Goal: Transaction & Acquisition: Purchase product/service

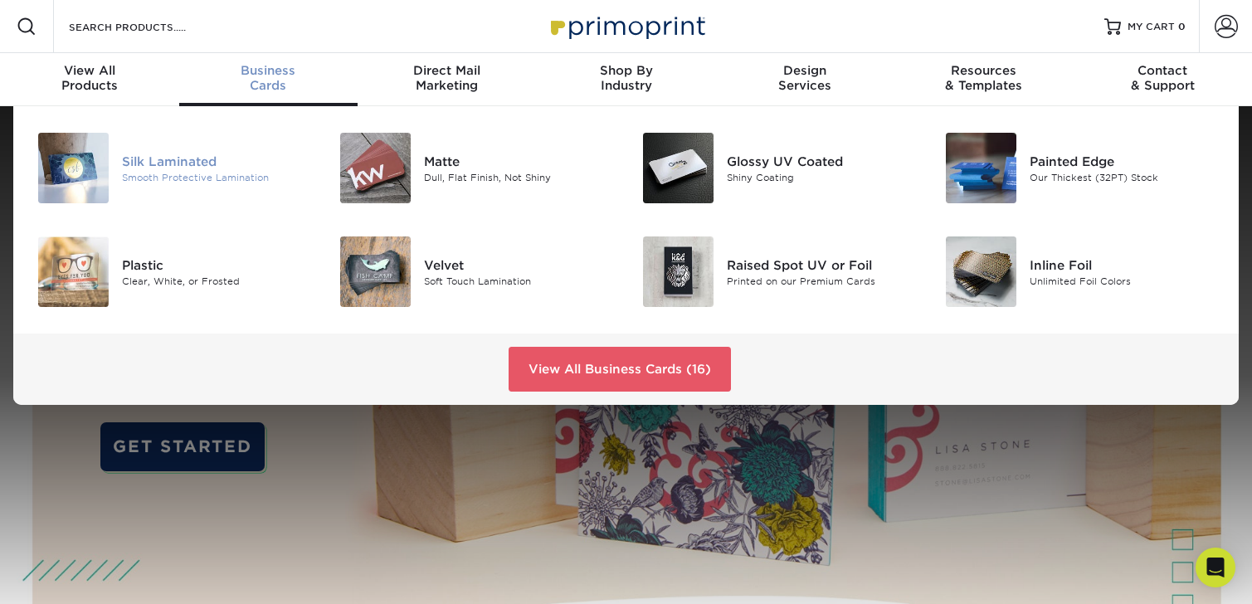
click at [183, 163] on div "Silk Laminated" at bounding box center [216, 161] width 189 height 18
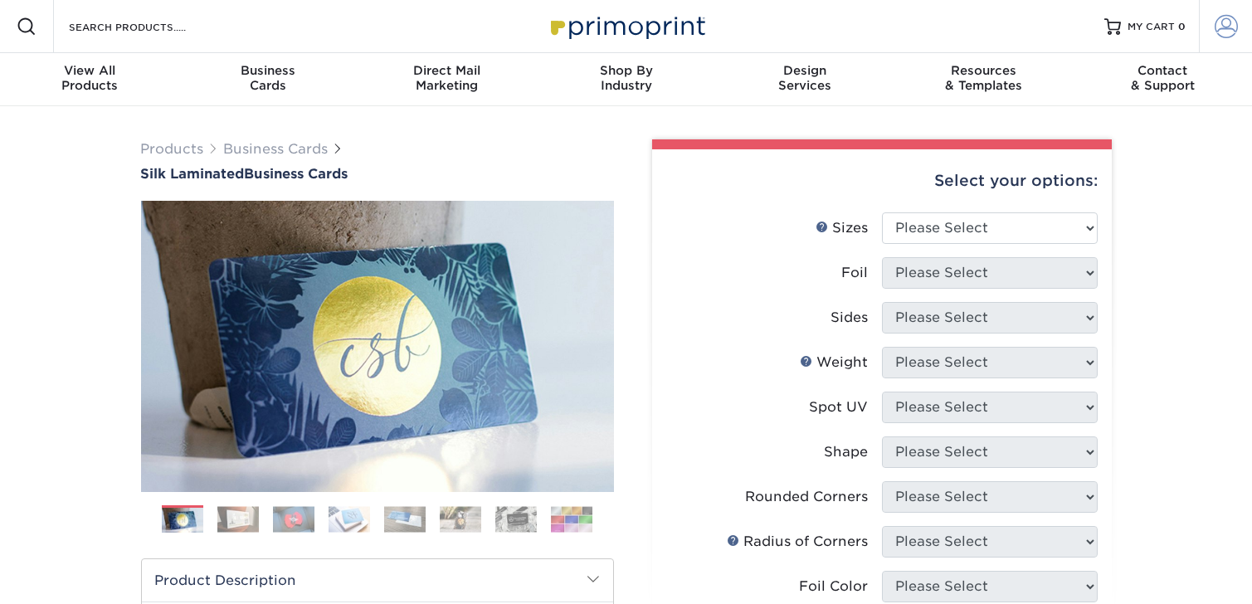
type input "[EMAIL_ADDRESS][DOMAIN_NAME]"
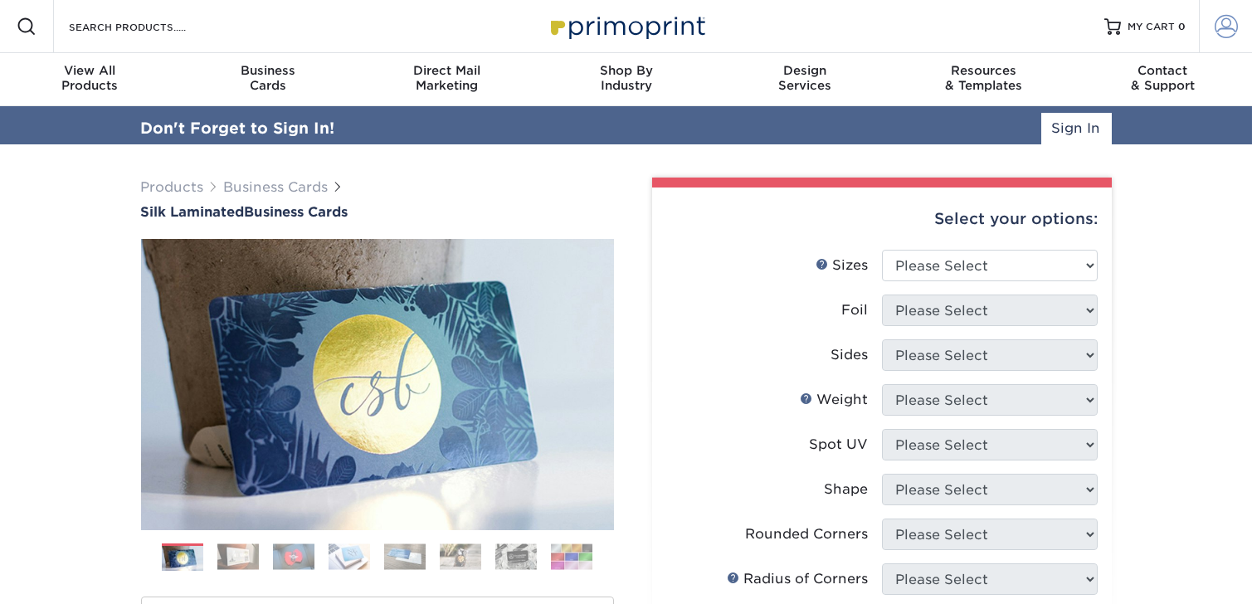
click at [1220, 30] on span at bounding box center [1226, 26] width 23 height 23
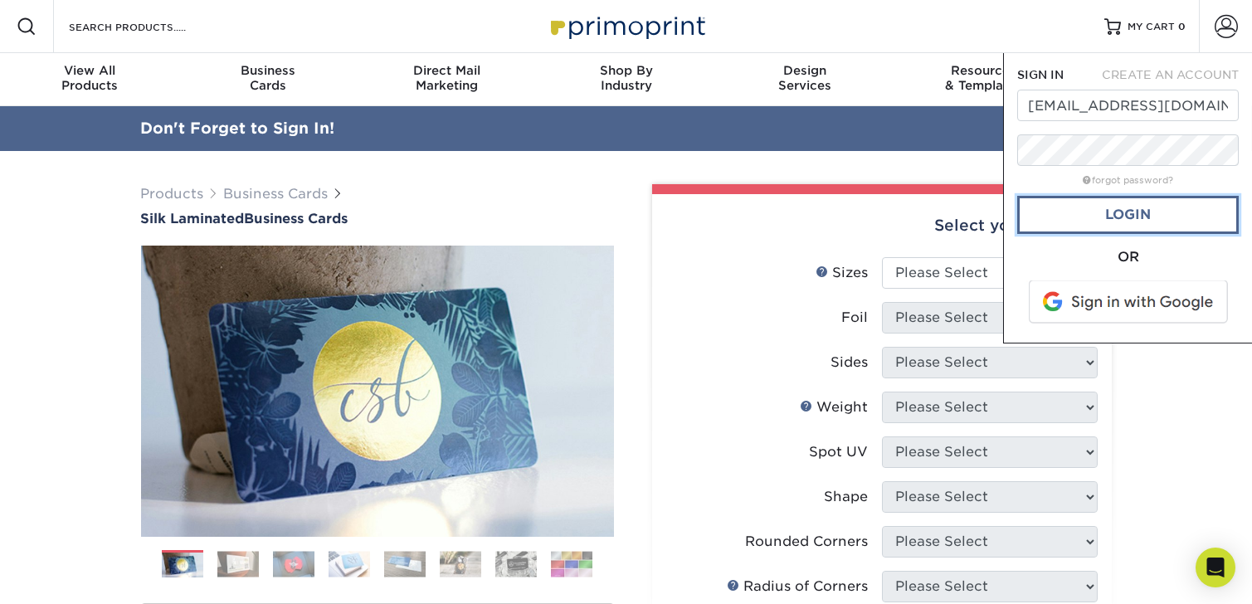
click at [1127, 213] on link "Login" at bounding box center [1128, 215] width 222 height 38
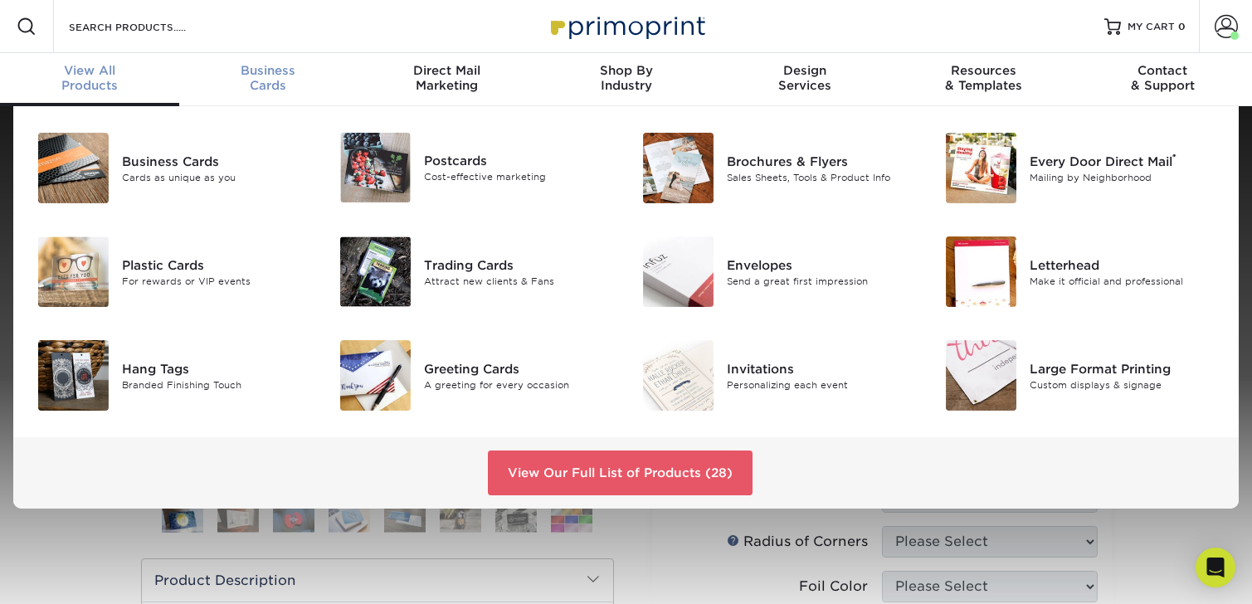
drag, startPoint x: 219, startPoint y: 264, endPoint x: 261, endPoint y: 71, distance: 197.0
click at [261, 71] on span "Business" at bounding box center [268, 70] width 179 height 15
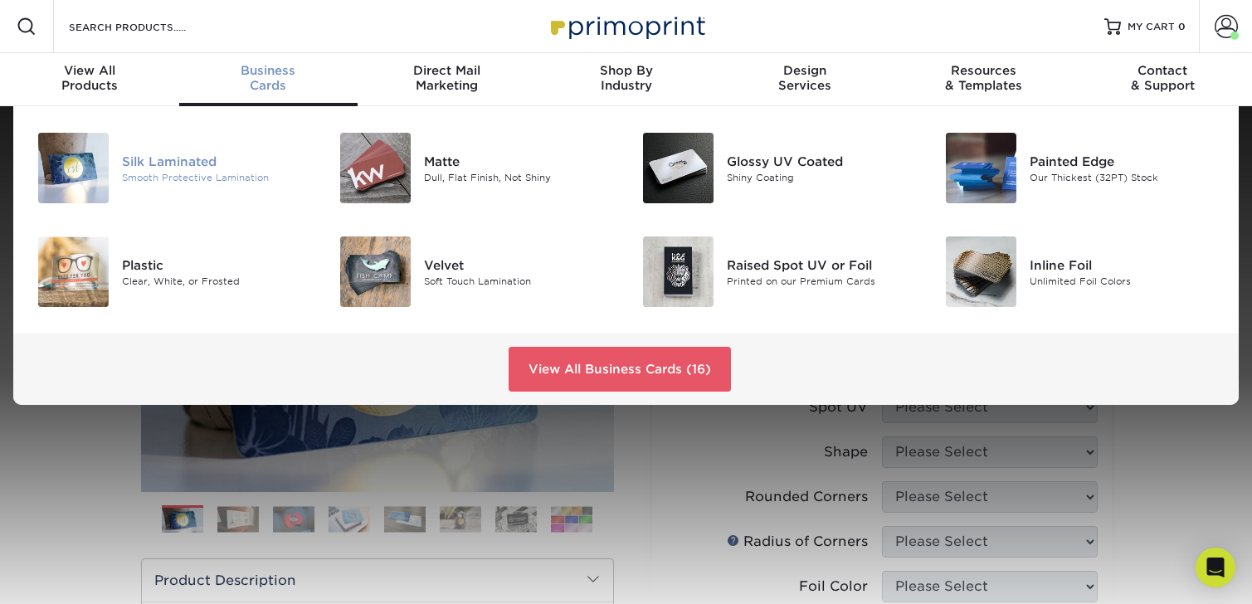
click at [176, 178] on div "Smooth Protective Lamination" at bounding box center [216, 177] width 189 height 14
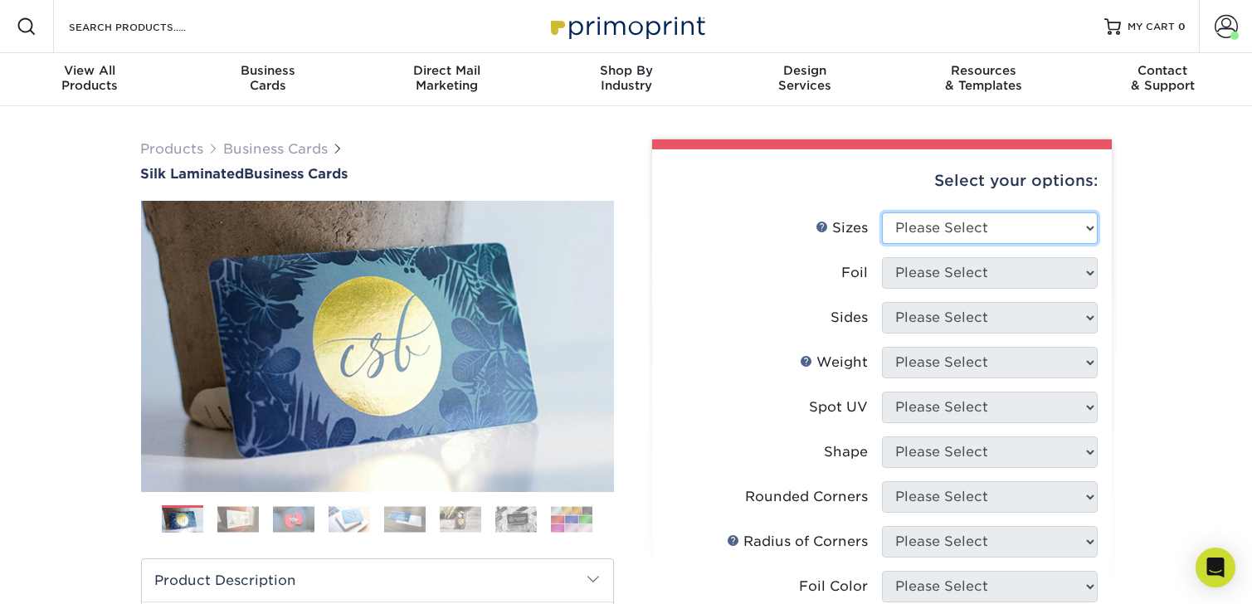
click at [1089, 227] on select "Please Select 1.5" x 3.5" - Mini 1.75" x 3.5" - Mini 2" x 2" - Square 2" x 3" -…" at bounding box center [990, 228] width 216 height 32
select select "2.00x3.50"
click at [882, 212] on select "Please Select 1.5" x 3.5" - Mini 1.75" x 3.5" - Mini 2" x 2" - Square 2" x 3" -…" at bounding box center [990, 228] width 216 height 32
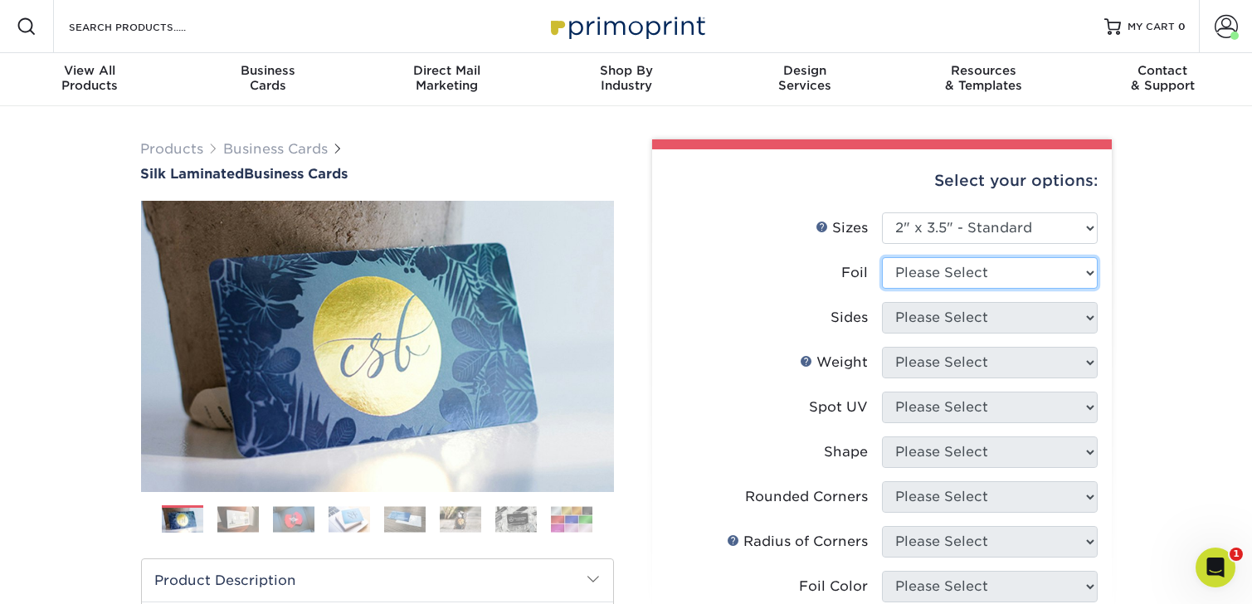
click at [968, 275] on select "Please Select Yes No" at bounding box center [990, 273] width 216 height 32
select select "0"
click at [882, 257] on select "Please Select Yes No" at bounding box center [990, 273] width 216 height 32
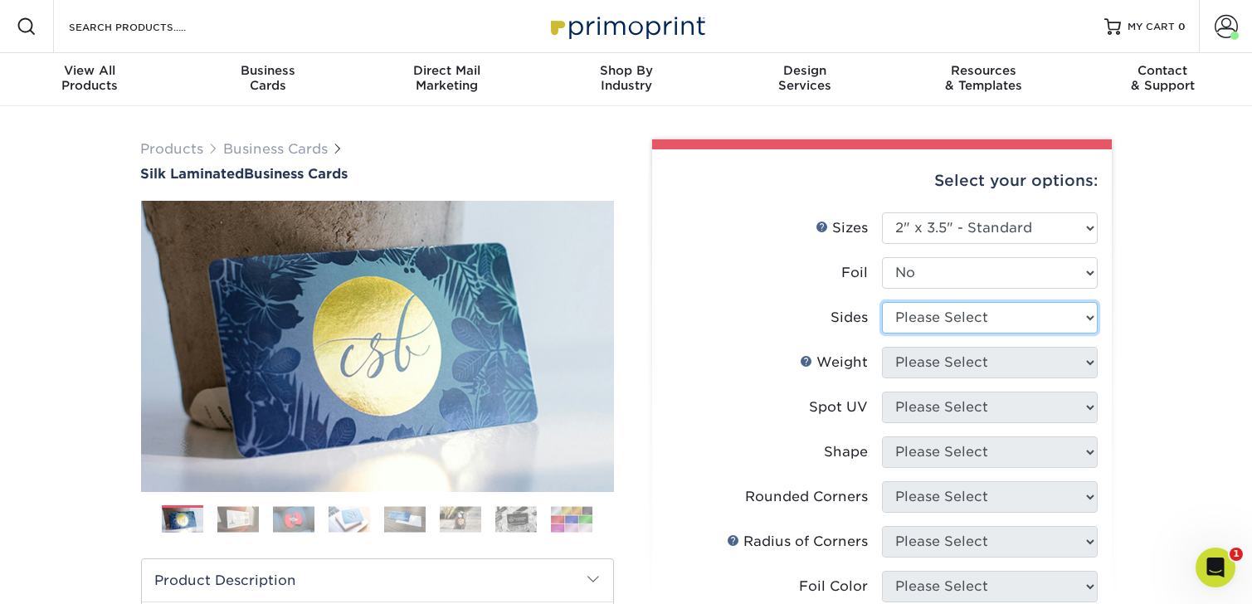
click at [925, 313] on select "Please Select Print Both Sides Print Front Only" at bounding box center [990, 318] width 216 height 32
select select "13abbda7-1d64-4f25-8bb2-c179b224825d"
click at [882, 302] on select "Please Select Print Both Sides Print Front Only" at bounding box center [990, 318] width 216 height 32
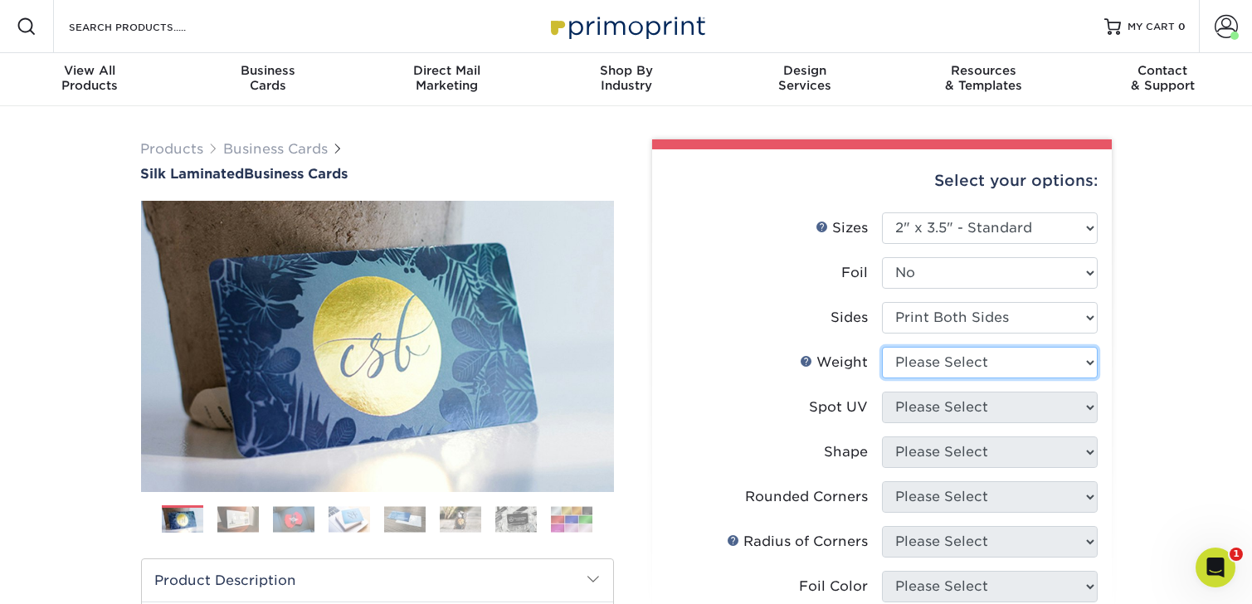
click at [929, 361] on select "Please Select 16PT" at bounding box center [990, 363] width 216 height 32
select select "16PT"
click at [882, 347] on select "Please Select 16PT" at bounding box center [990, 363] width 216 height 32
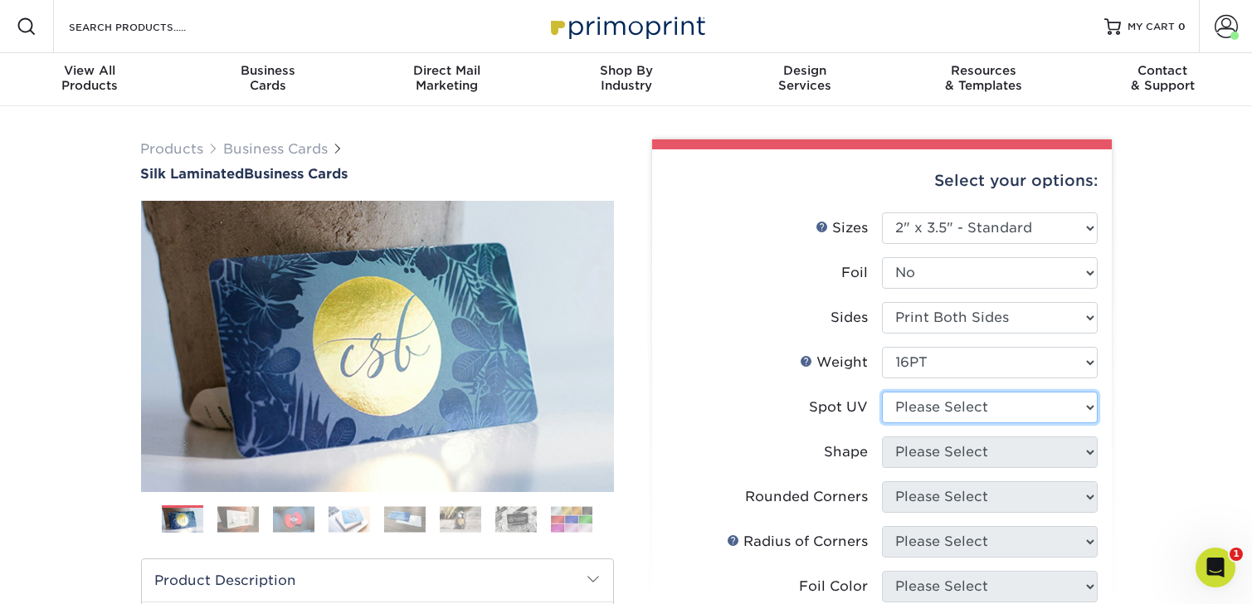
click at [930, 399] on select "Please Select No Spot UV Front and Back (Both Sides) Front Only Back Only" at bounding box center [990, 408] width 216 height 32
select select "3"
click at [882, 392] on select "Please Select No Spot UV Front and Back (Both Sides) Front Only Back Only" at bounding box center [990, 408] width 216 height 32
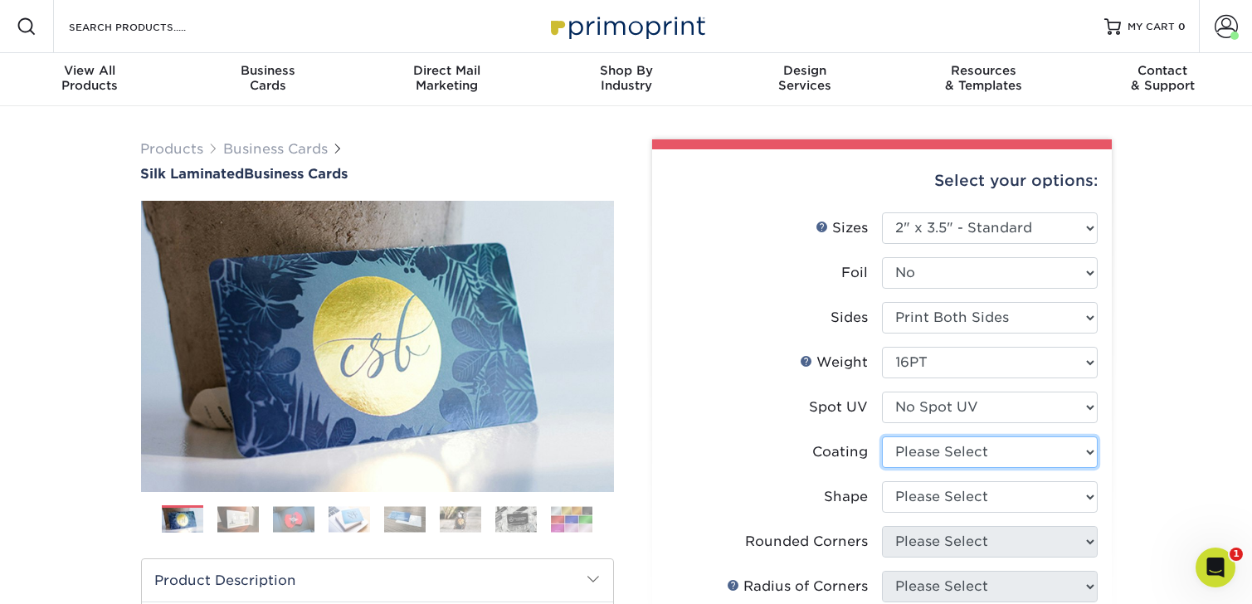
click at [945, 461] on select at bounding box center [990, 453] width 216 height 32
select select "3e7618de-abca-4bda-9f97-8b9129e913d8"
click at [882, 437] on select at bounding box center [990, 453] width 216 height 32
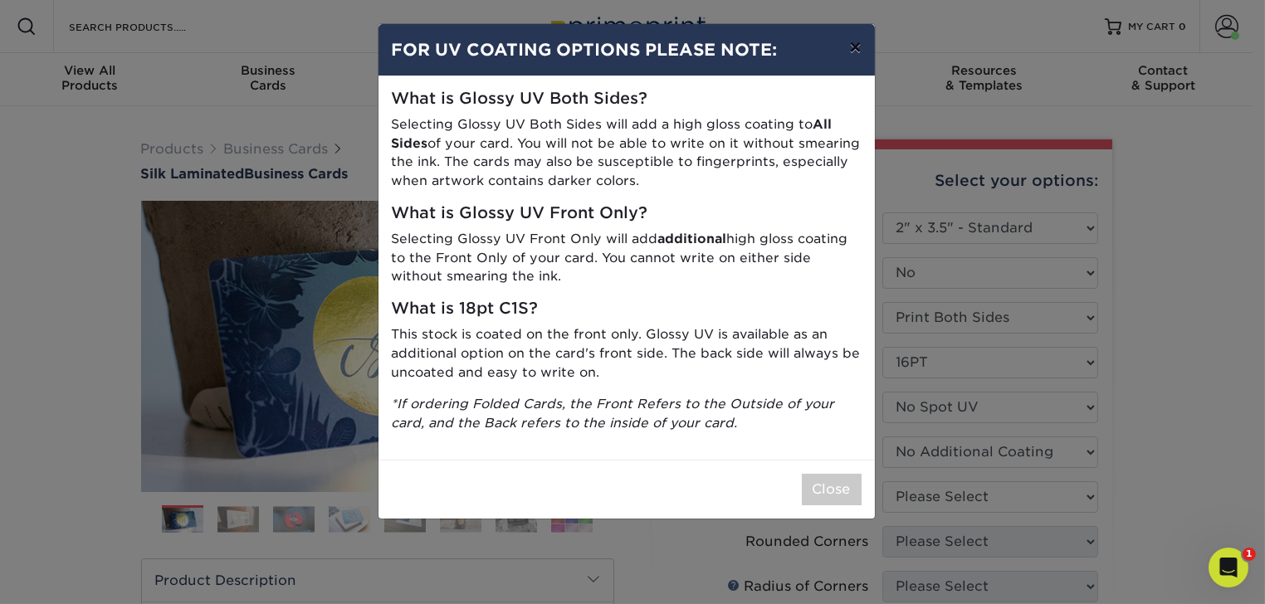
click at [854, 46] on button "×" at bounding box center [855, 47] width 38 height 46
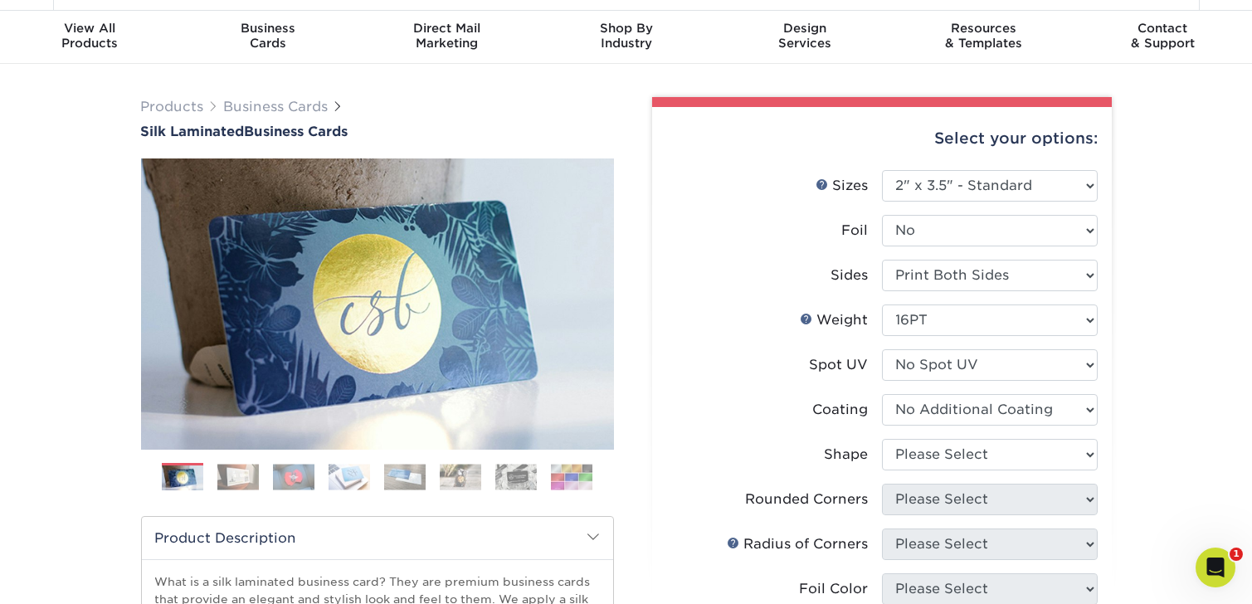
scroll to position [82, 0]
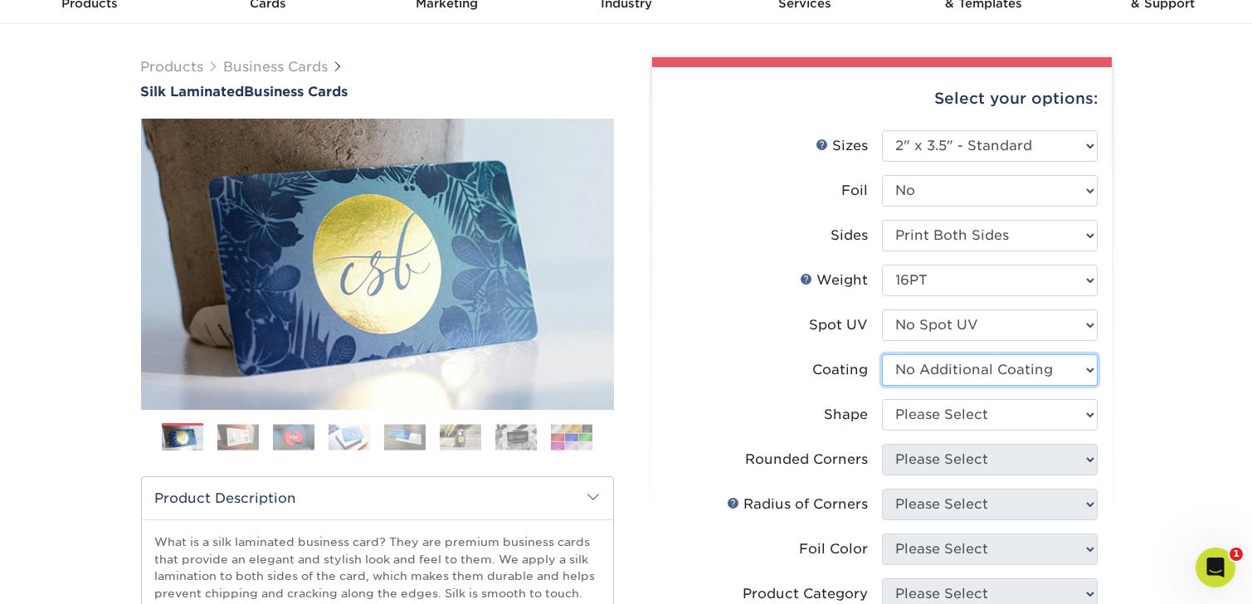
click at [1031, 369] on select at bounding box center [990, 370] width 216 height 32
click at [882, 354] on select at bounding box center [990, 370] width 216 height 32
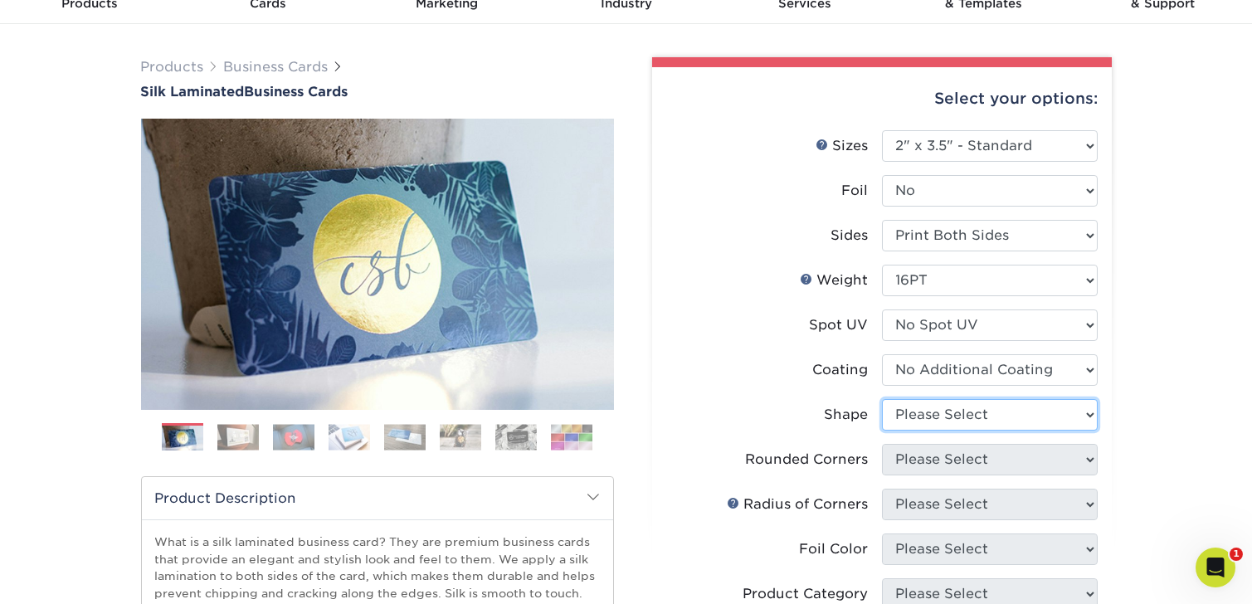
click at [1041, 412] on select "Please Select Standard Oval" at bounding box center [990, 415] width 216 height 32
select select "standard"
click at [882, 399] on select "Please Select Standard Oval" at bounding box center [990, 415] width 216 height 32
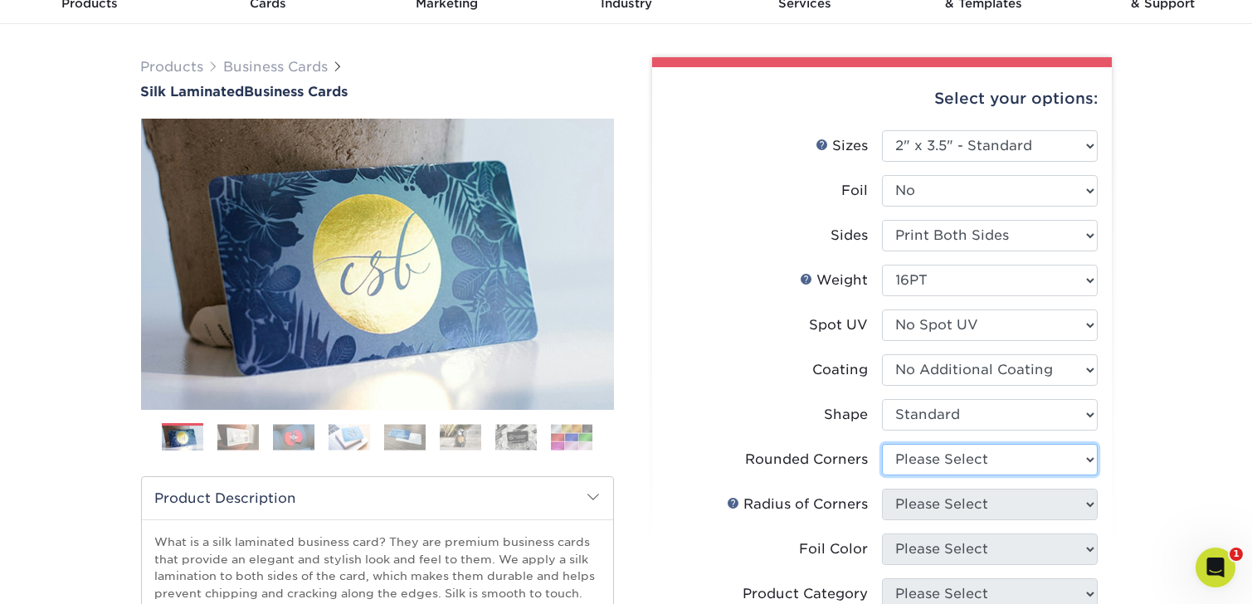
click at [972, 461] on select "Please Select Yes - Round 2 Corners Yes - Round 4 Corners No" at bounding box center [990, 460] width 216 height 32
select select "0"
click at [882, 444] on select "Please Select Yes - Round 2 Corners Yes - Round 4 Corners No" at bounding box center [990, 460] width 216 height 32
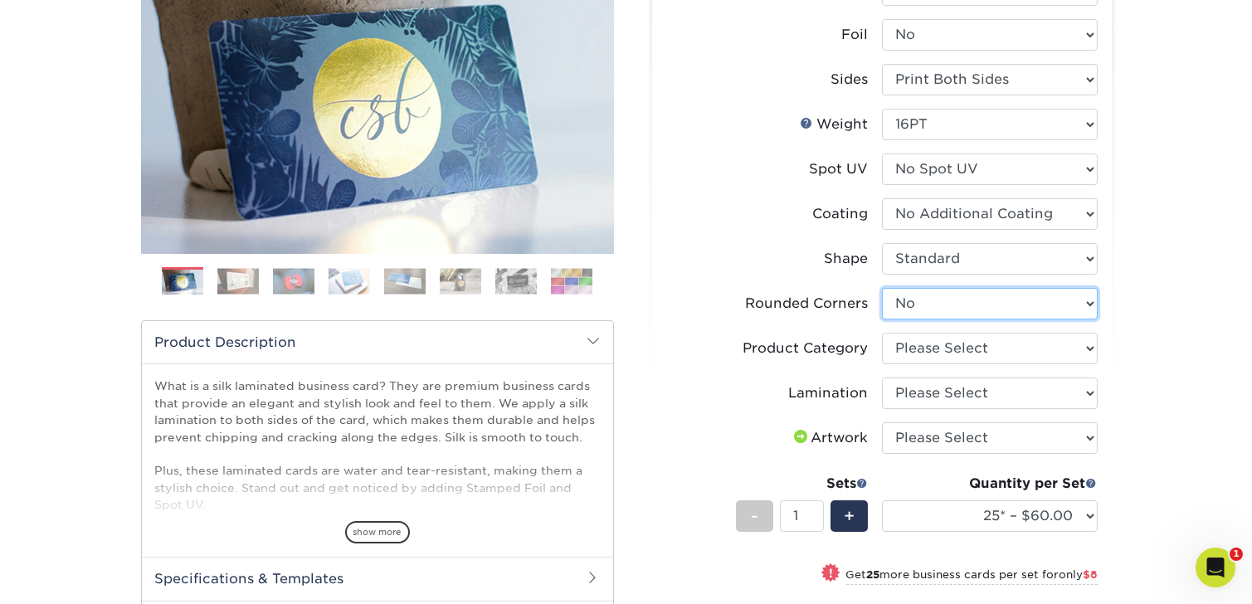
scroll to position [248, 0]
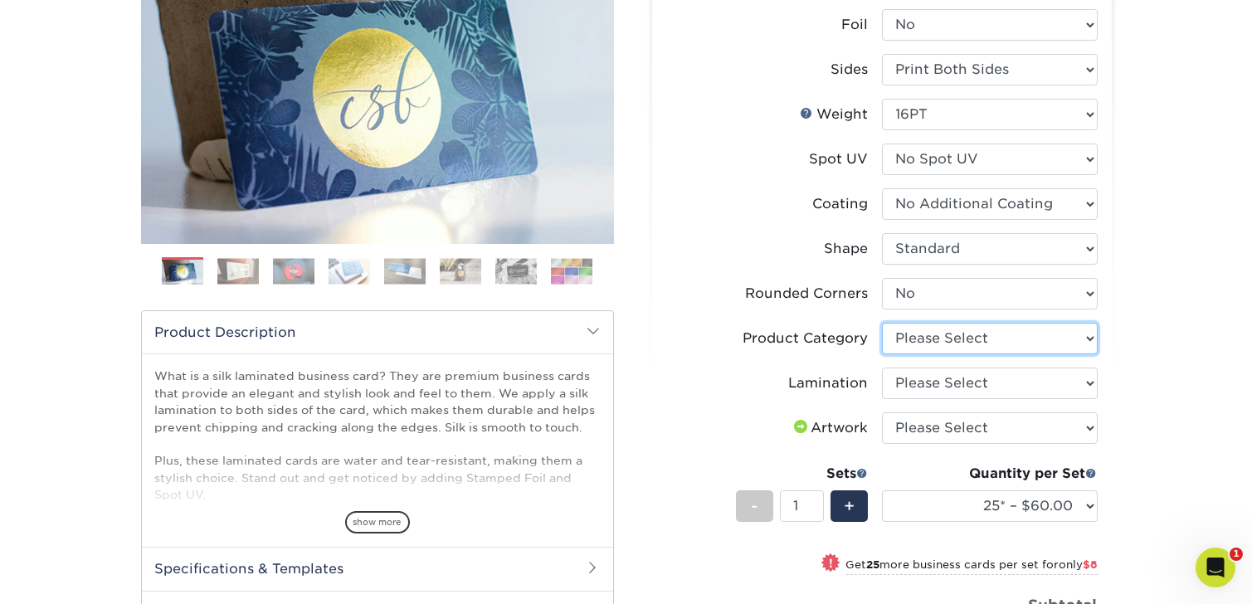
click at [1082, 332] on select "Please Select Business Cards" at bounding box center [990, 339] width 216 height 32
select select "3b5148f1-0588-4f88-a218-97bcfdce65c1"
click at [882, 323] on select "Please Select Business Cards" at bounding box center [990, 339] width 216 height 32
click at [962, 382] on select "Please Select Silk" at bounding box center [990, 384] width 216 height 32
select select "ccacb42f-45f7-42d3-bbd3-7c8421cf37f0"
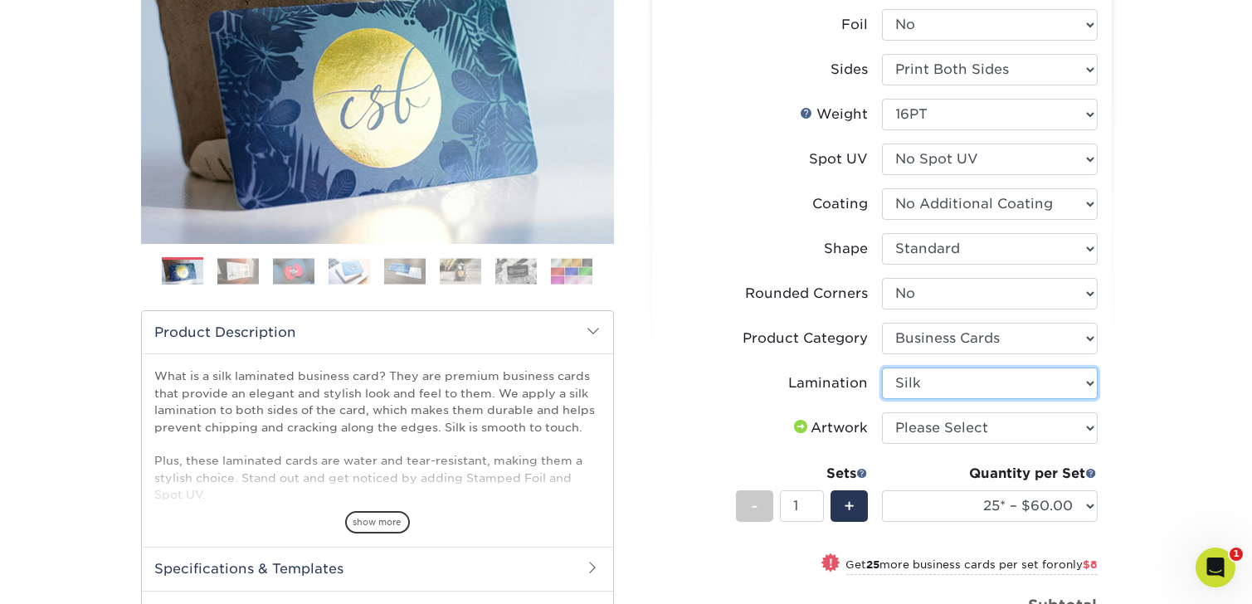
click at [882, 368] on select "Please Select Silk" at bounding box center [990, 384] width 216 height 32
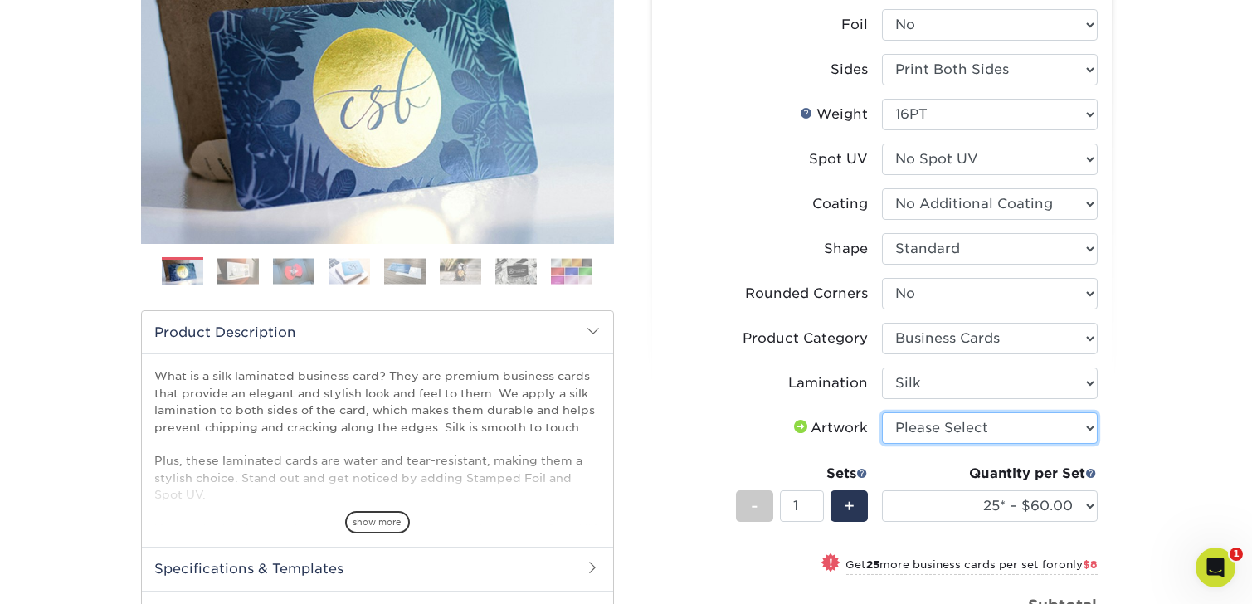
click at [936, 422] on select "Please Select I will upload files I need a design - $100" at bounding box center [990, 428] width 216 height 32
select select "upload"
click at [882, 412] on select "Please Select I will upload files I need a design - $100" at bounding box center [990, 428] width 216 height 32
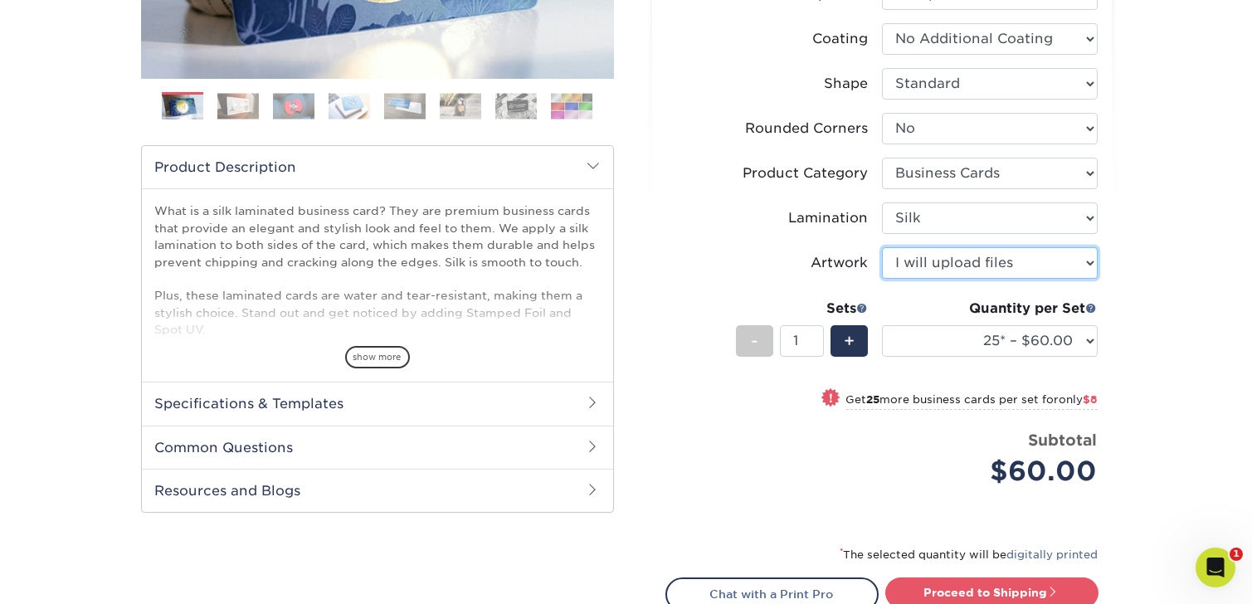
scroll to position [414, 0]
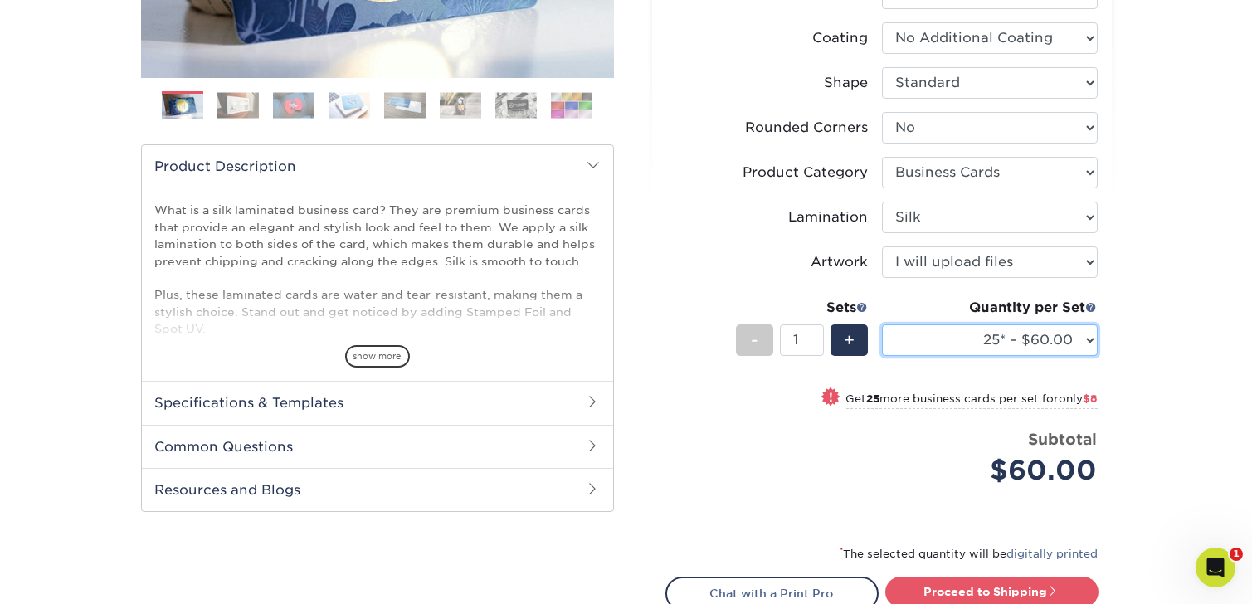
click at [1087, 337] on select "25* – $60.00 50* – $68.00 75* – $76.00 100* – $84.00 250* – $92.00 500 – $96.00…" at bounding box center [990, 340] width 216 height 32
select select "250* – $92.00"
click at [882, 324] on select "25* – $60.00 50* – $68.00 75* – $76.00 100* – $84.00 250* – $92.00 500 – $96.00…" at bounding box center [990, 340] width 216 height 32
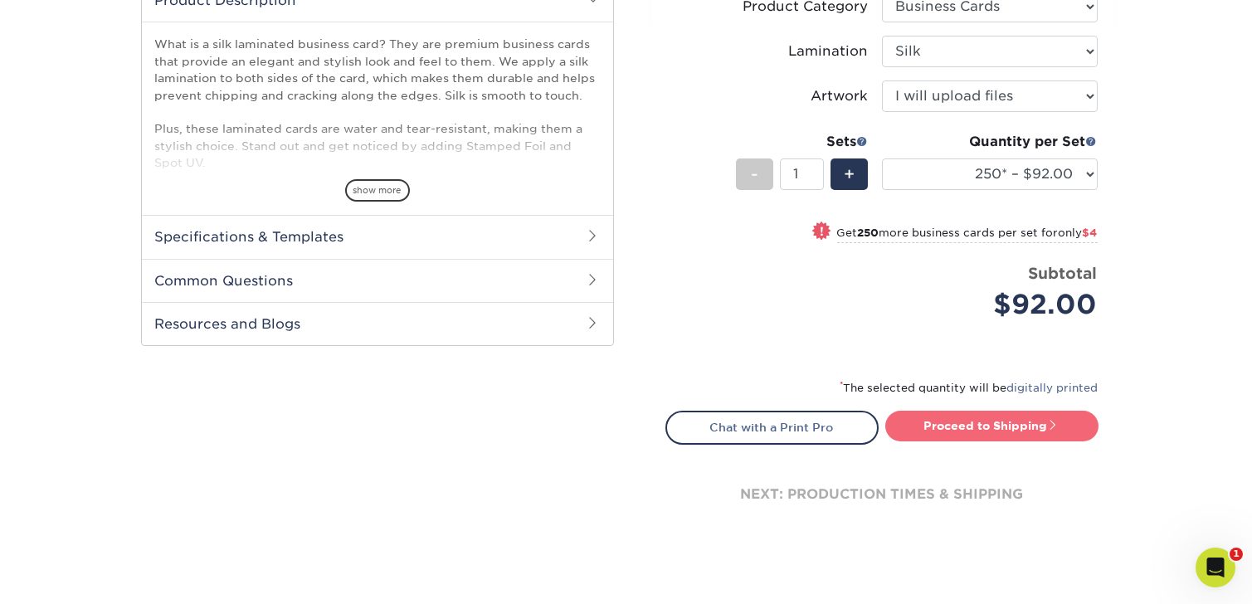
click at [998, 432] on link "Proceed to Shipping" at bounding box center [992, 426] width 213 height 30
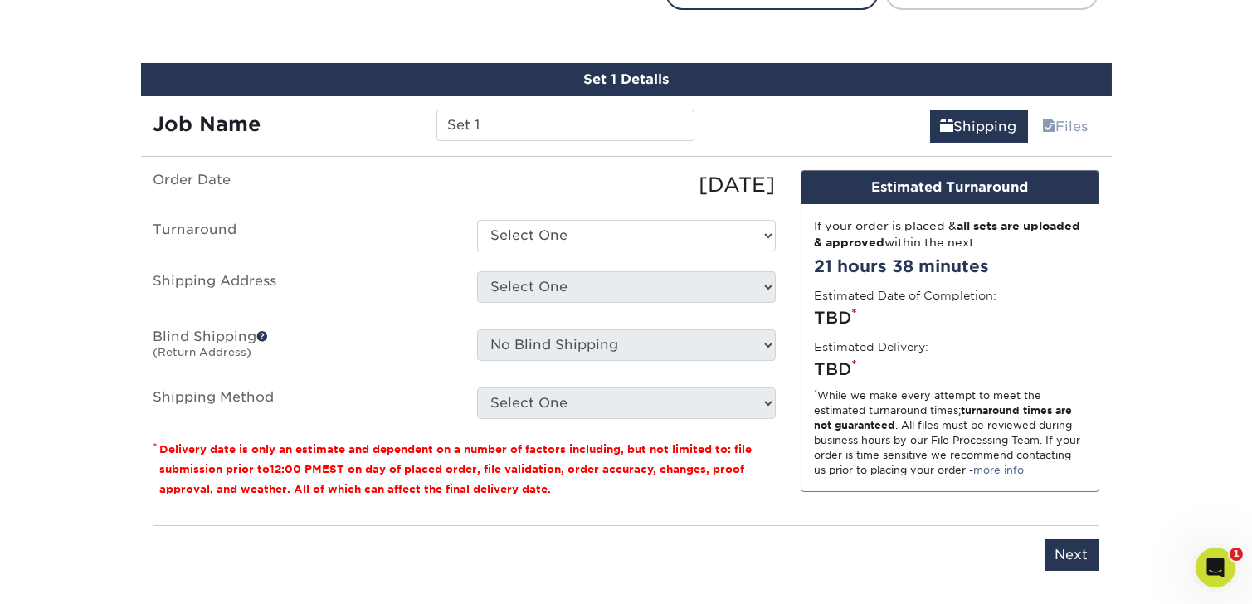
scroll to position [1034, 0]
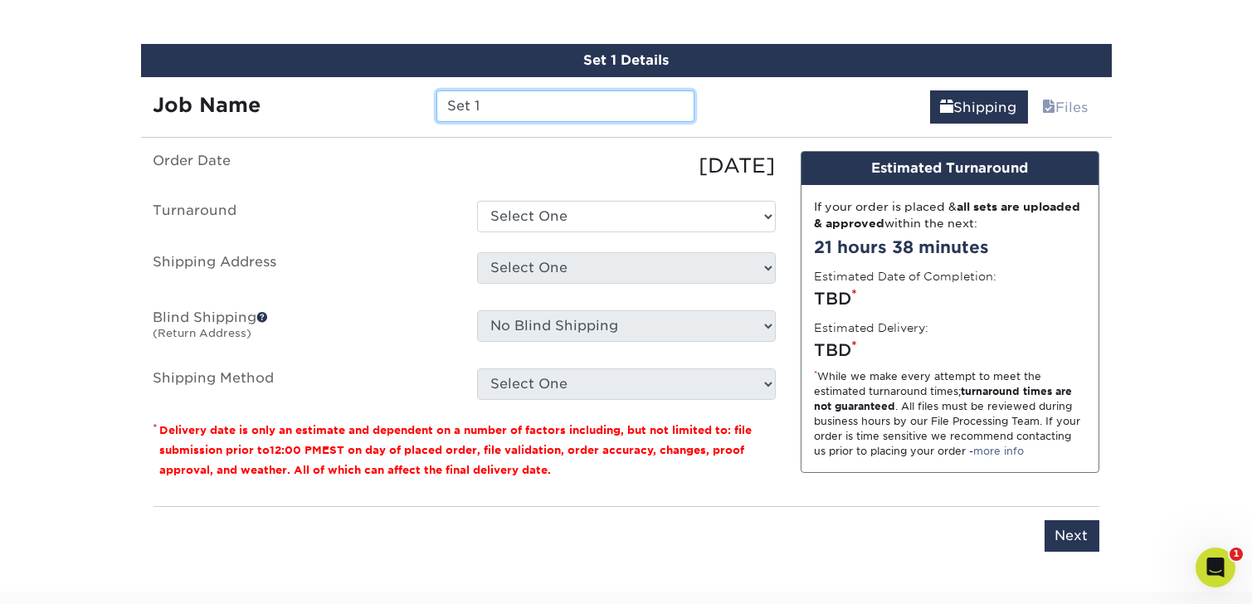
click at [518, 104] on input "Set 1" at bounding box center [566, 106] width 258 height 32
click at [598, 101] on input "Set 1" at bounding box center [566, 106] width 258 height 32
drag, startPoint x: 512, startPoint y: 103, endPoint x: 451, endPoint y: 98, distance: 60.8
click at [451, 98] on input "Set 1" at bounding box center [566, 106] width 258 height 32
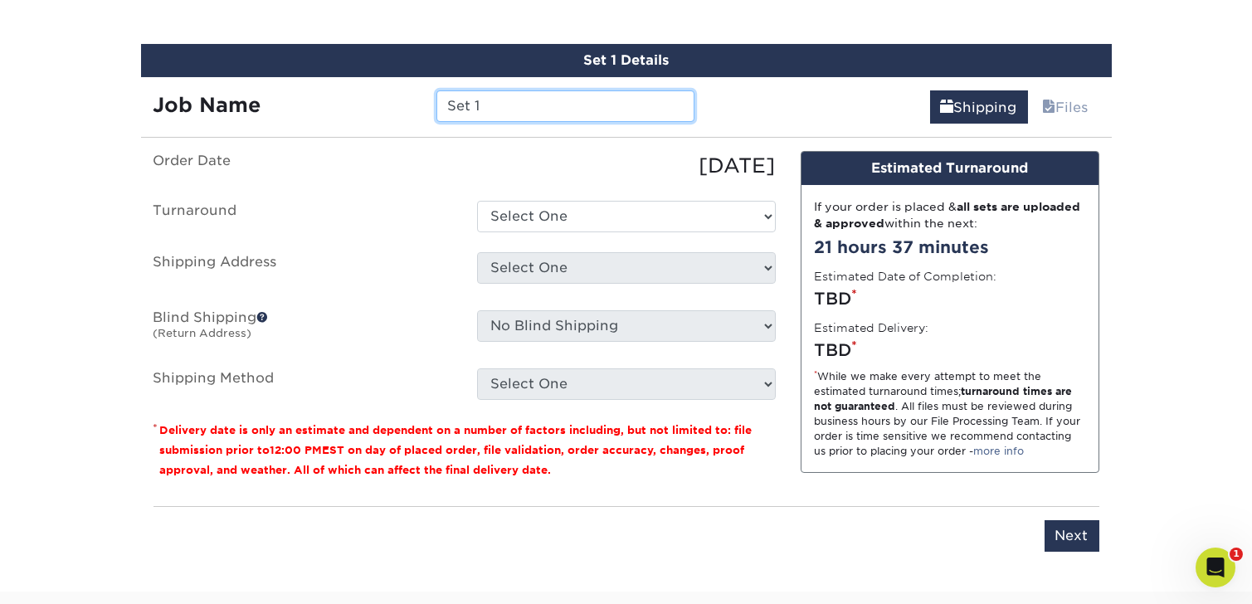
click at [440, 103] on input "Set 1" at bounding box center [566, 106] width 258 height 32
drag, startPoint x: 500, startPoint y: 106, endPoint x: 446, endPoint y: 107, distance: 53.1
click at [446, 107] on input "Set 1" at bounding box center [566, 106] width 258 height 32
paste input "R_Boo Neal Perkins_new"
type input "R_Boo Neal Perkins_2025"
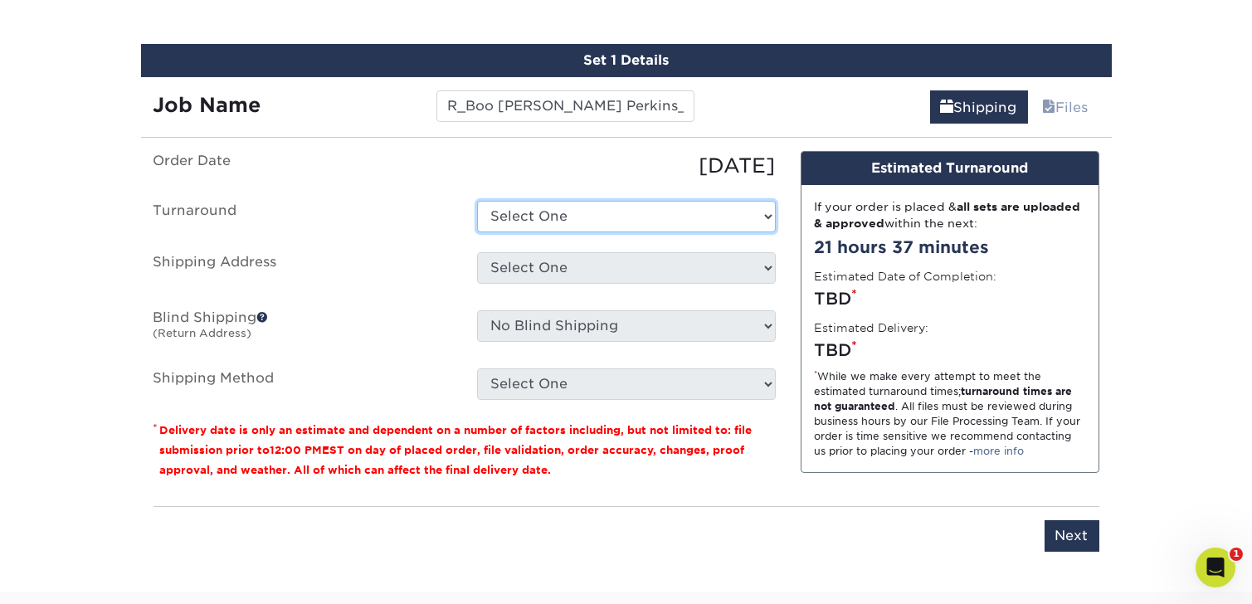
click at [578, 212] on select "Select One 2-4 Business Days 2 Day Next Business Day" at bounding box center [626, 217] width 299 height 32
select select "d1b63c63-e638-46b8-b171-df9c8cedce0d"
click at [477, 201] on select "Select One 2-4 Business Days 2 Day Next Business Day" at bounding box center [626, 217] width 299 height 32
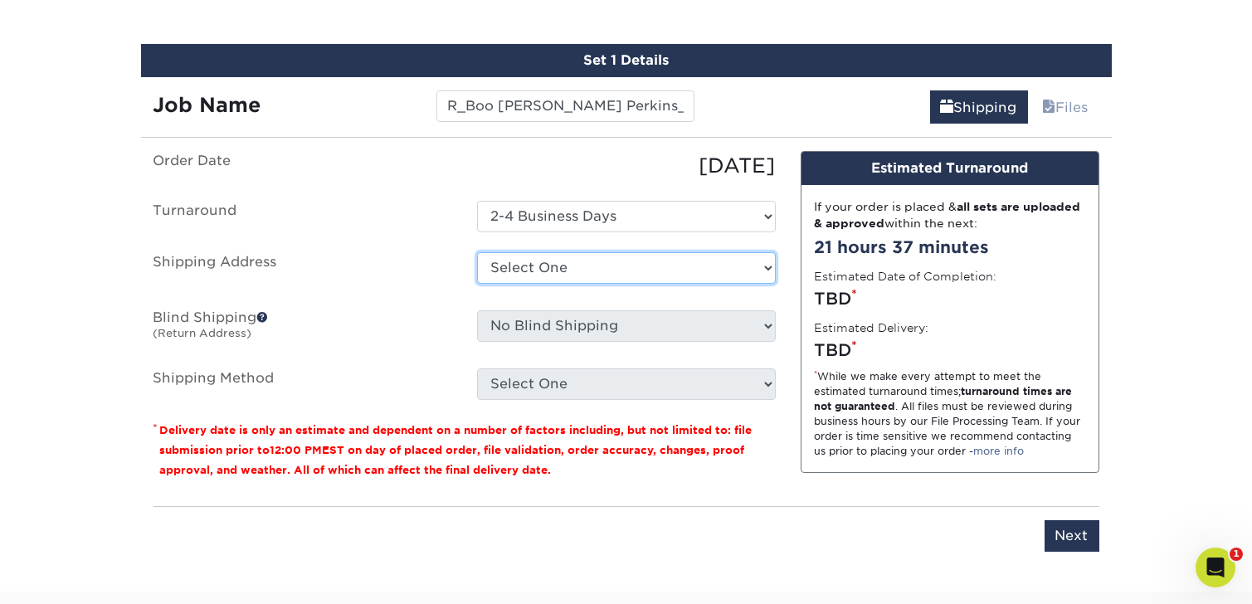
click at [539, 259] on select "Select One Schiffman's - Elm Street Schiffman's - Winston-Salem Schiffman's-Lex…" at bounding box center [626, 268] width 299 height 32
select select "73164"
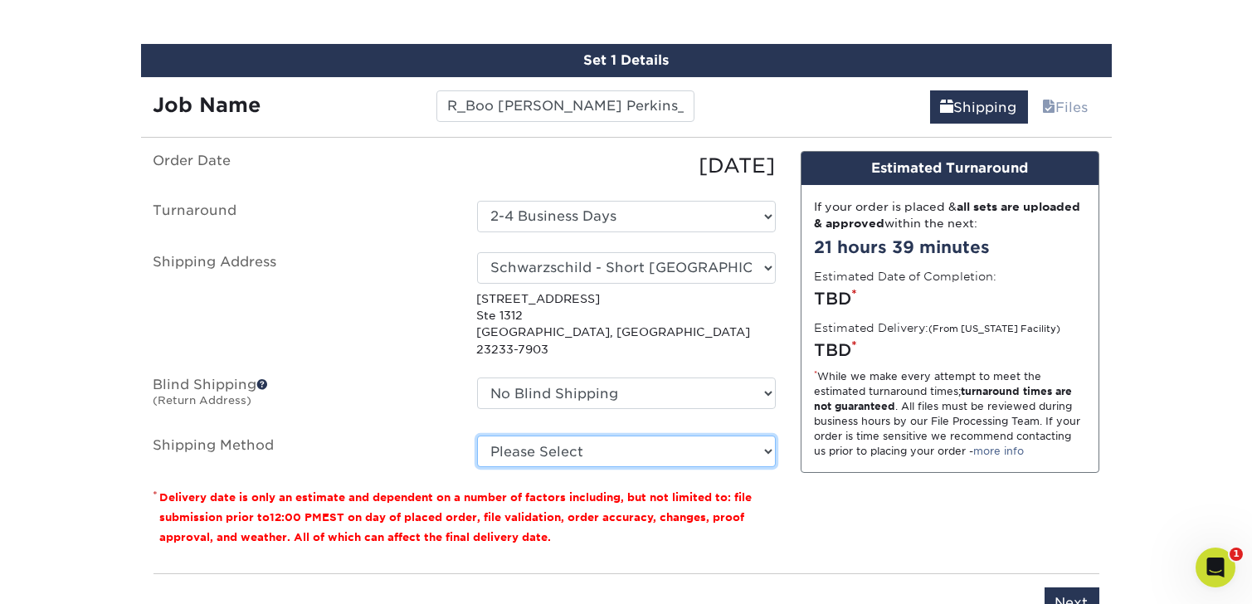
click at [656, 436] on select "Please Select Ground Shipping (+$7.84) 3 Day Shipping Service (+$15.52) 2 Day A…" at bounding box center [626, 452] width 299 height 32
select select "03"
click at [477, 436] on select "Please Select Ground Shipping (+$7.84) 3 Day Shipping Service (+$15.52) 2 Day A…" at bounding box center [626, 452] width 299 height 32
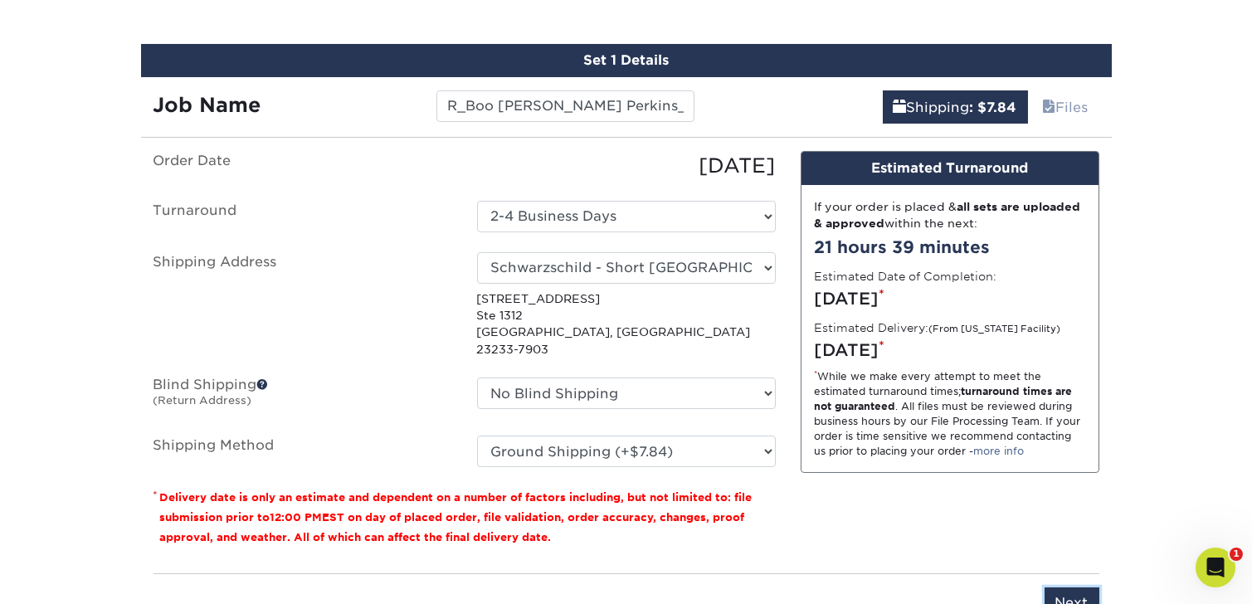
click at [1075, 588] on input "Next" at bounding box center [1072, 604] width 55 height 32
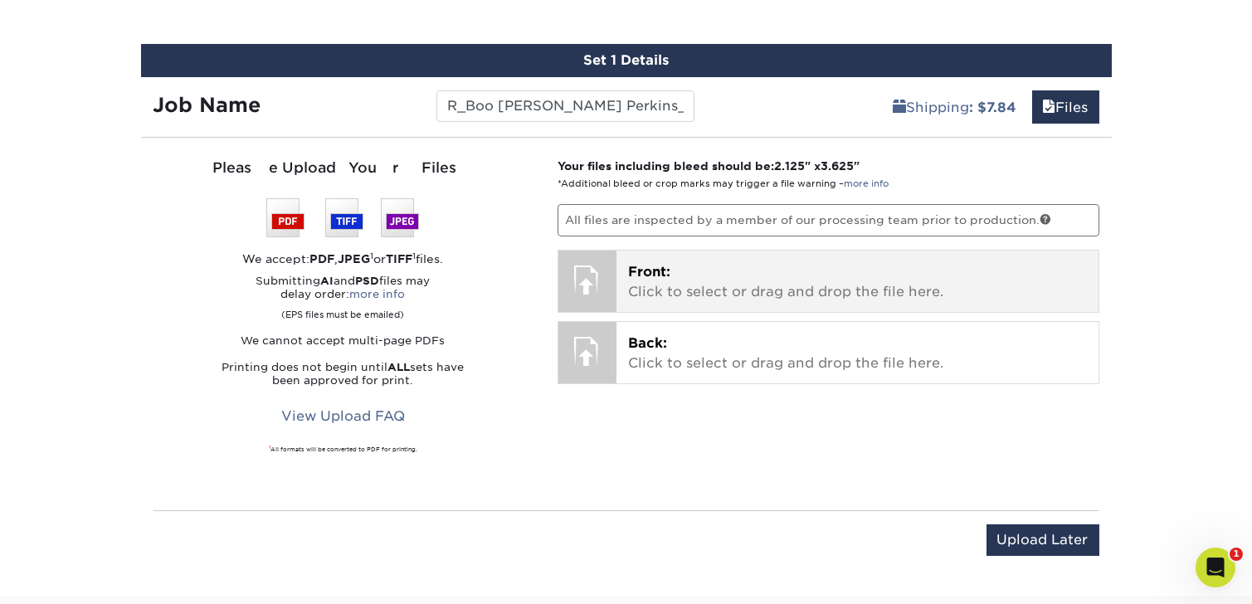
click at [624, 290] on div "Front: Click to select or drag and drop the file here. Choose file" at bounding box center [858, 281] width 482 height 61
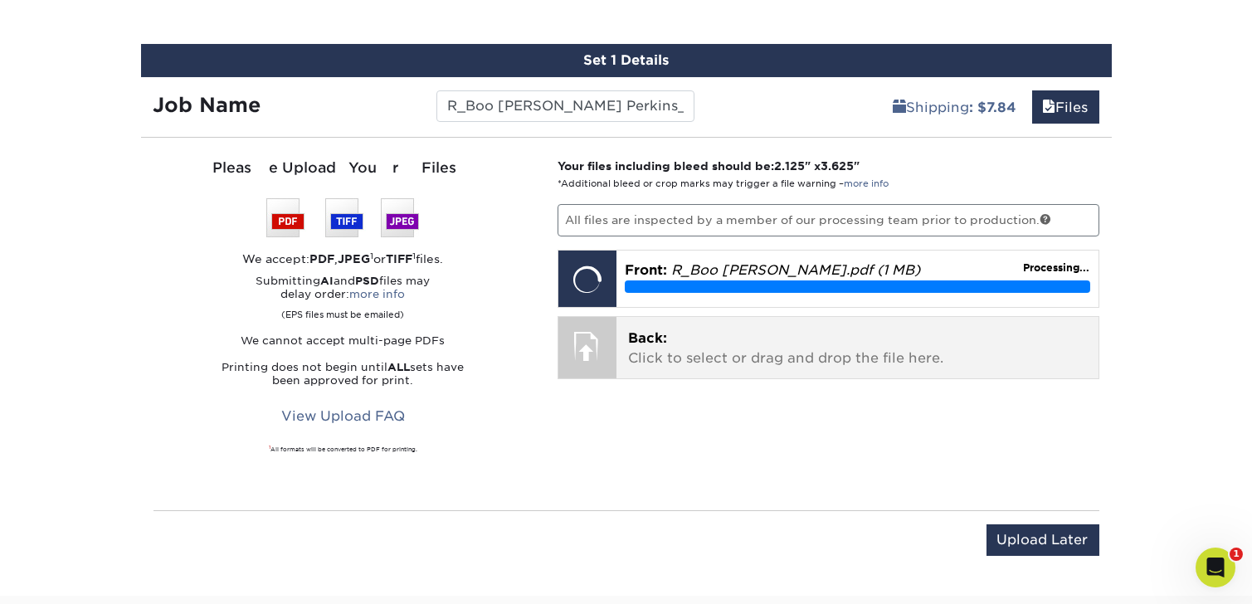
click at [696, 355] on p "Back: Click to select or drag and drop the file here." at bounding box center [857, 349] width 459 height 40
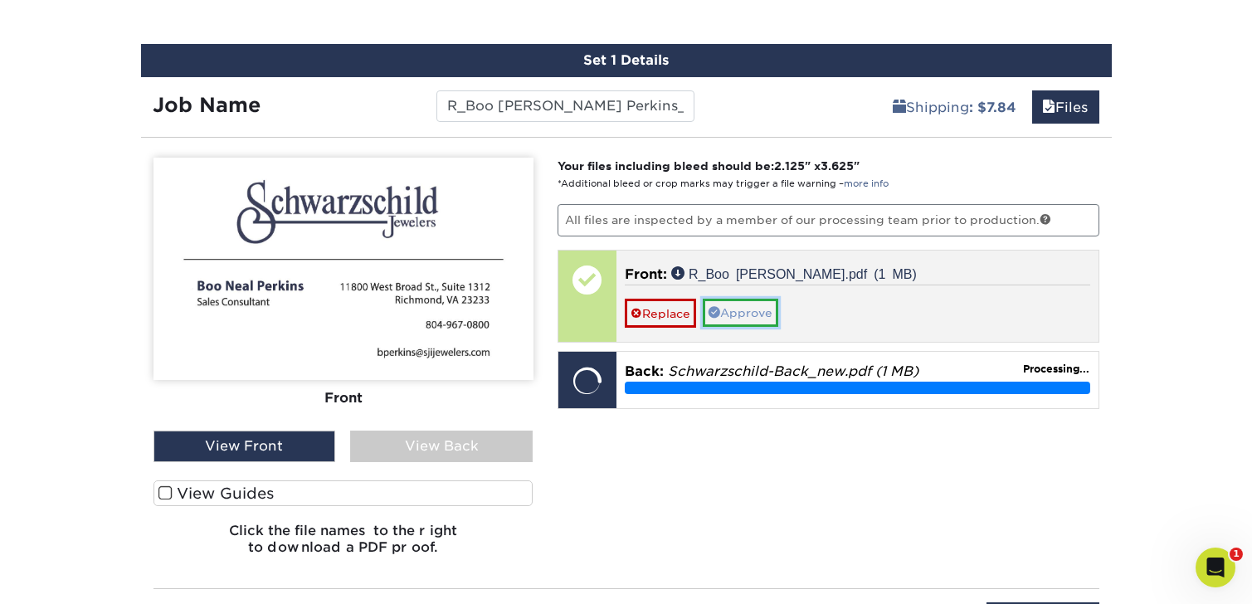
click at [740, 310] on link "Approve" at bounding box center [741, 313] width 76 height 28
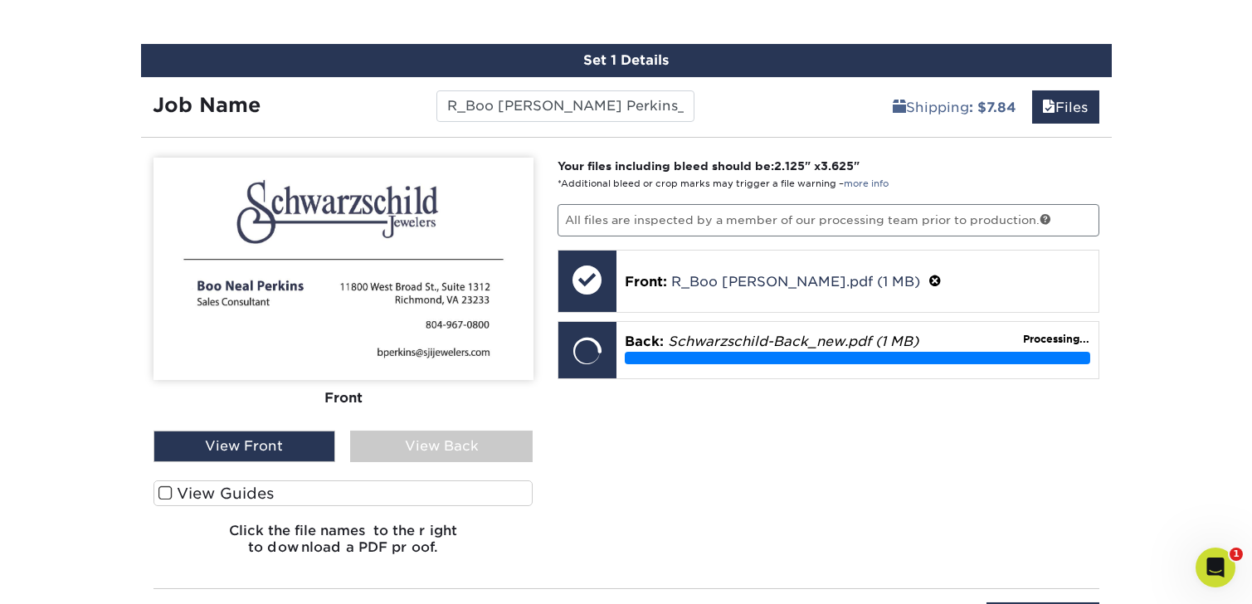
click at [488, 435] on div "View Back" at bounding box center [441, 447] width 183 height 32
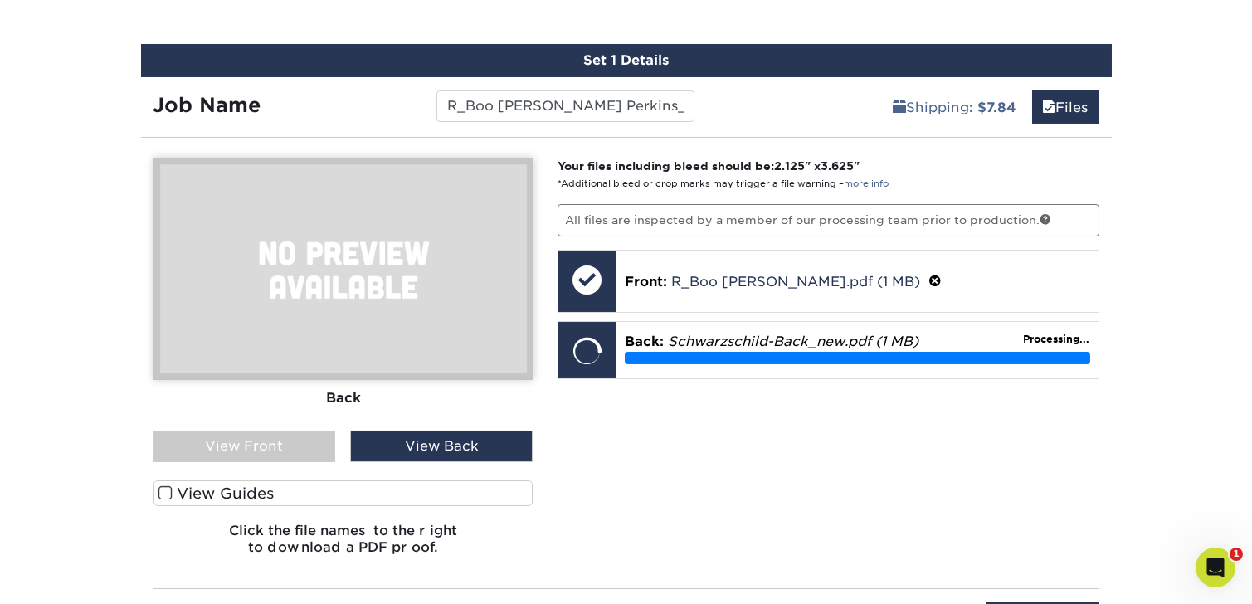
click at [729, 449] on div "Your files including bleed should be: 2.125 " x 3.625 " *Additional bleed or cr…" at bounding box center [828, 363] width 567 height 411
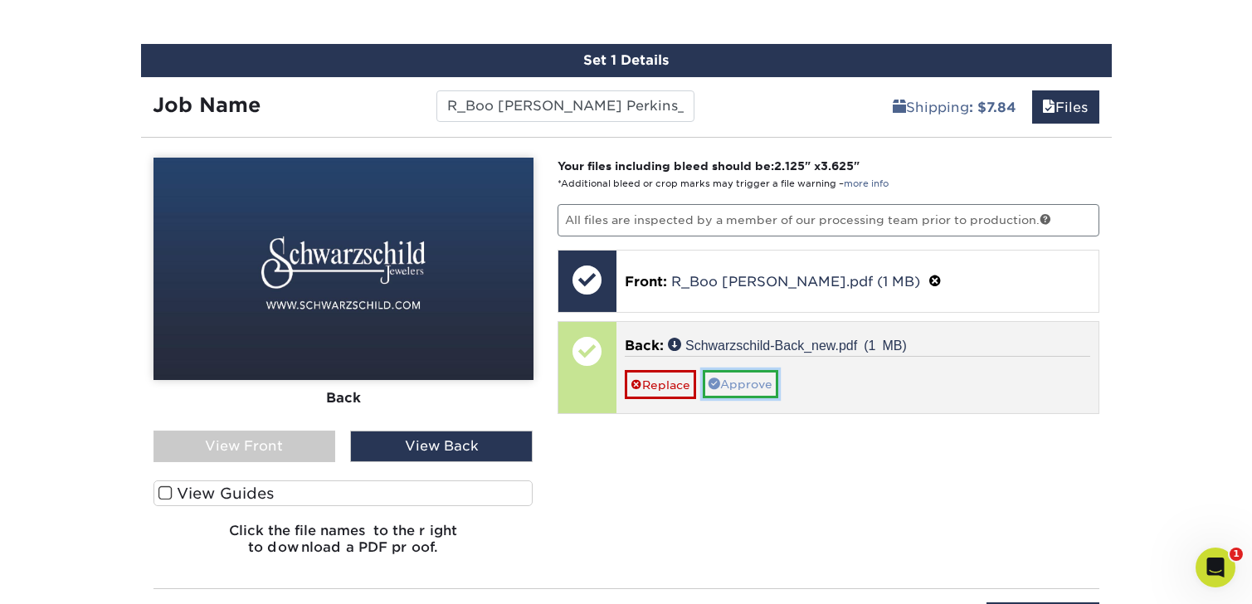
click at [752, 379] on link "Approve" at bounding box center [741, 384] width 76 height 28
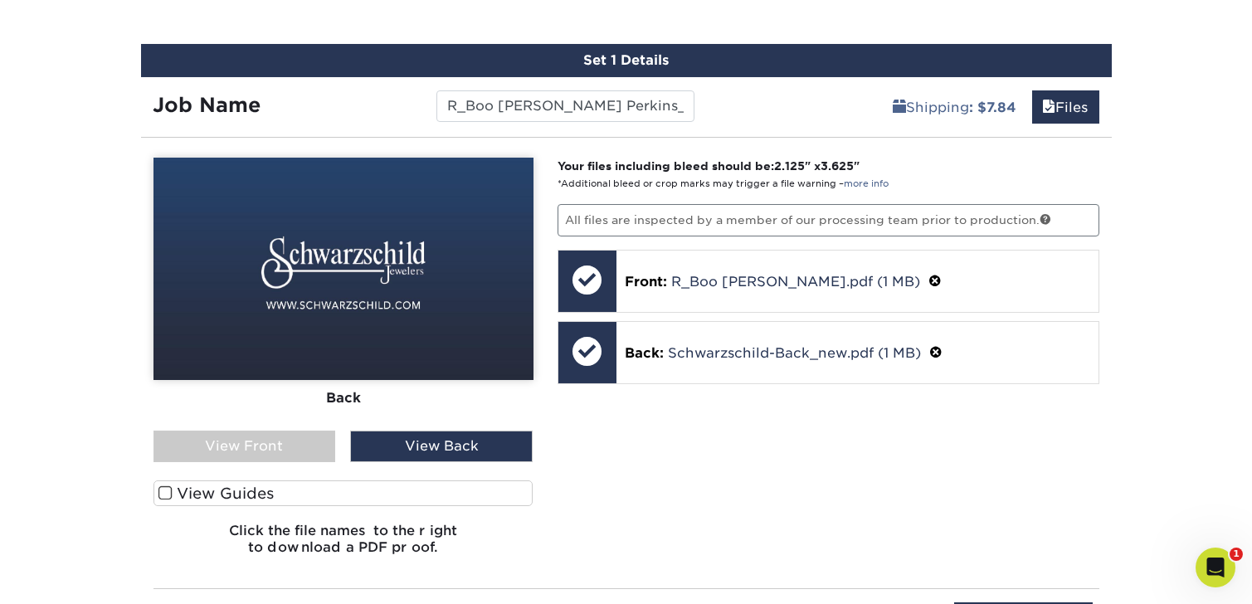
scroll to position [1283, 0]
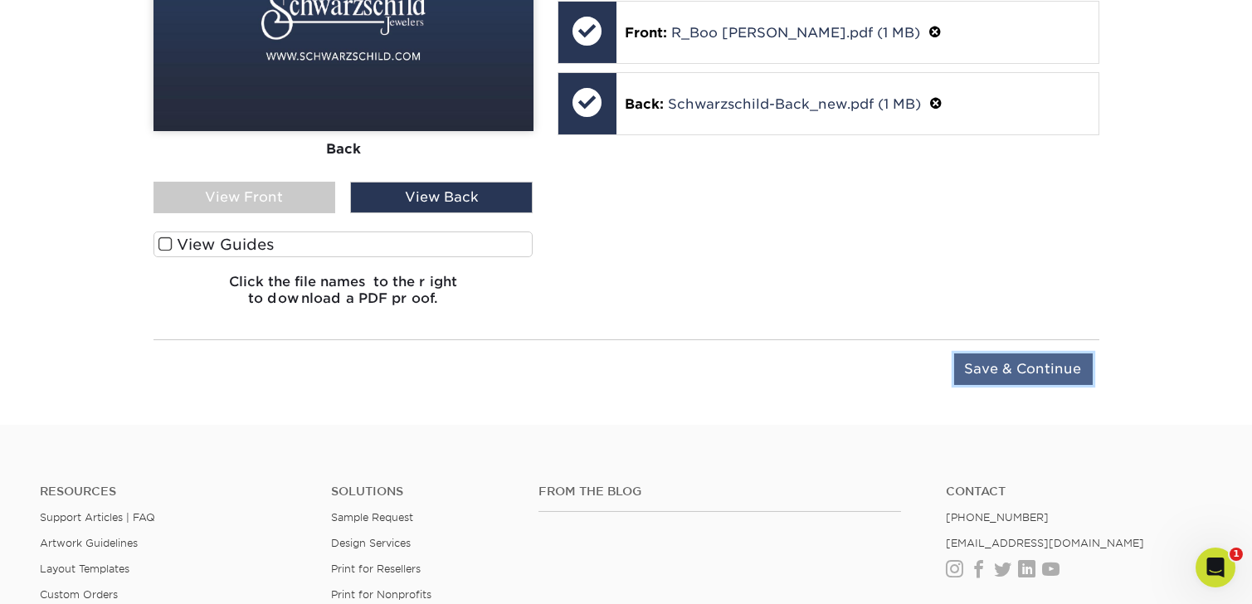
click at [1002, 367] on input "Save & Continue" at bounding box center [1023, 370] width 139 height 32
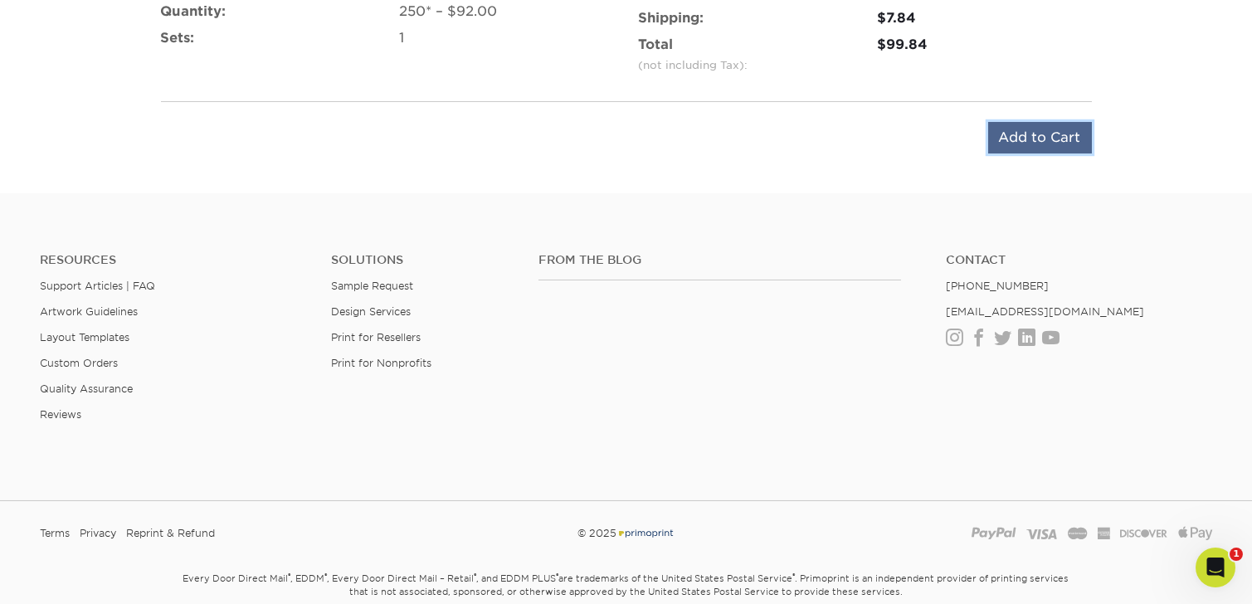
click at [1051, 146] on input "Add to Cart" at bounding box center [1040, 138] width 104 height 32
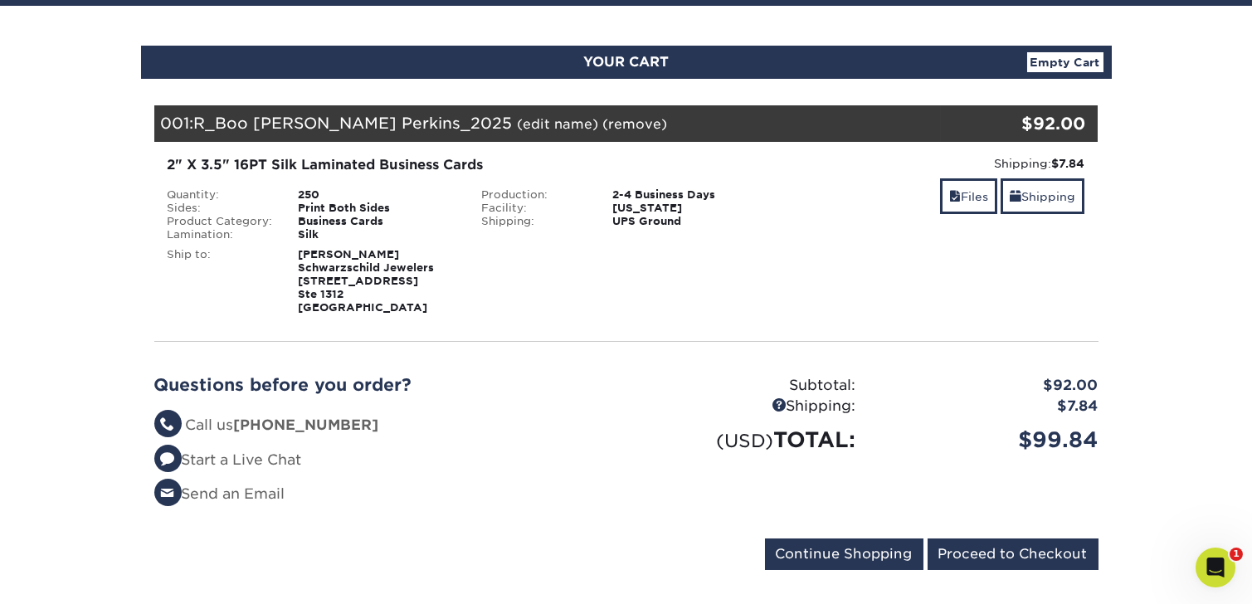
scroll to position [331, 0]
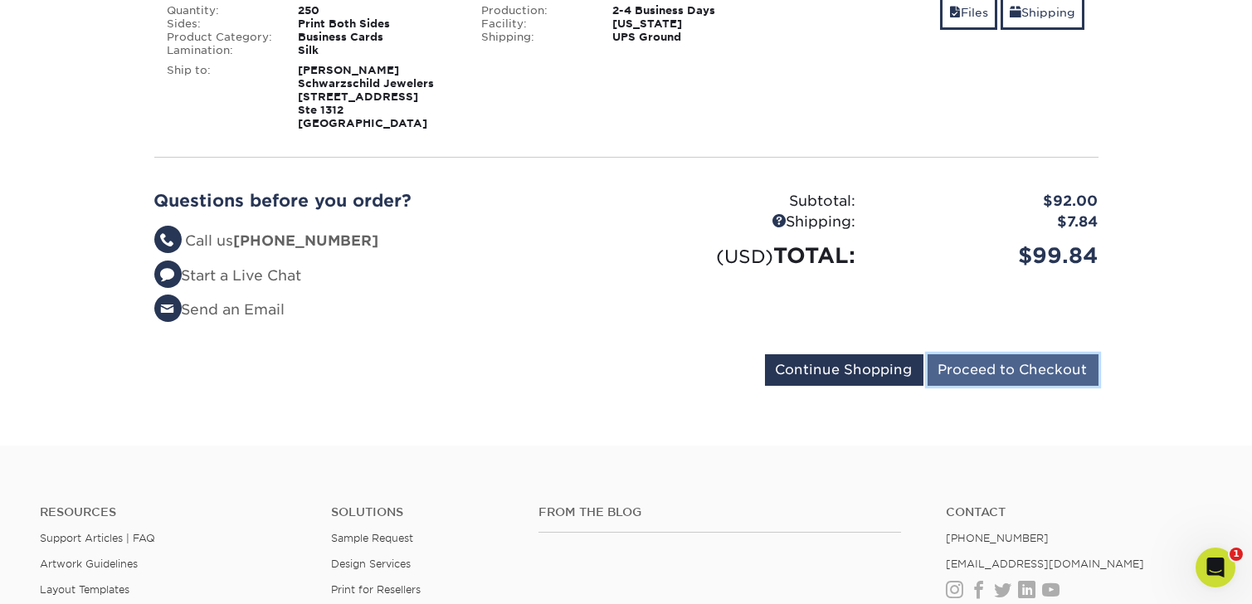
click at [1042, 362] on input "Proceed to Checkout" at bounding box center [1013, 370] width 171 height 32
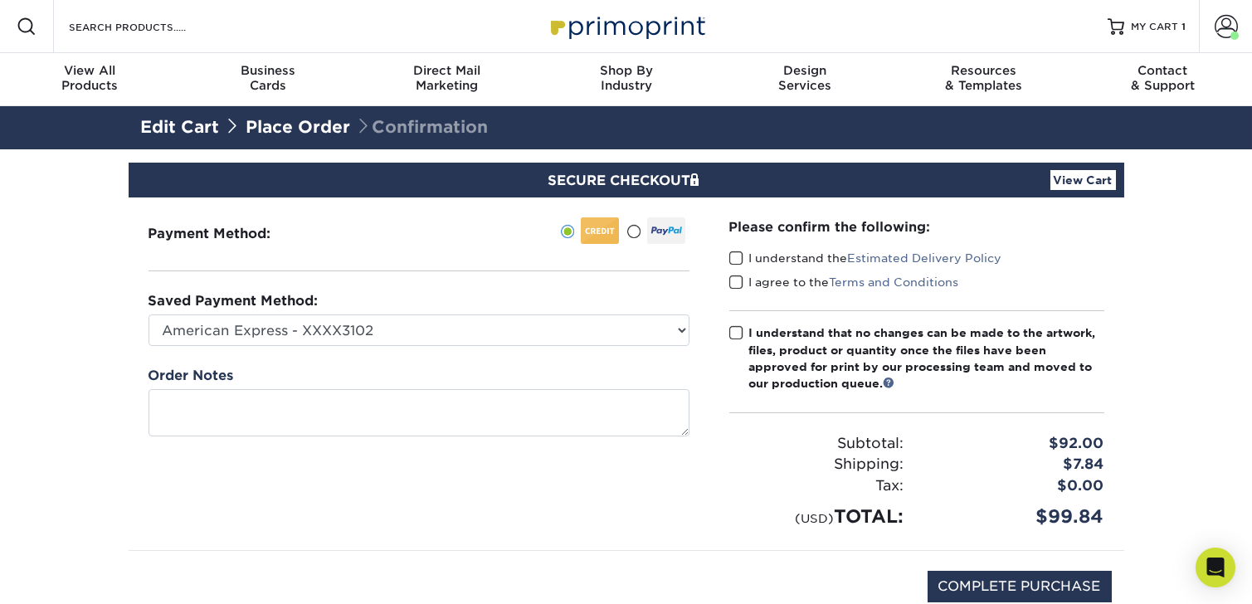
click at [734, 256] on span at bounding box center [736, 259] width 14 height 16
click at [0, 0] on input "I understand the Estimated Delivery Policy" at bounding box center [0, 0] width 0 height 0
click at [737, 278] on span at bounding box center [736, 283] width 14 height 16
click at [0, 0] on input "I agree to the Terms and Conditions" at bounding box center [0, 0] width 0 height 0
click at [735, 331] on span at bounding box center [736, 333] width 14 height 16
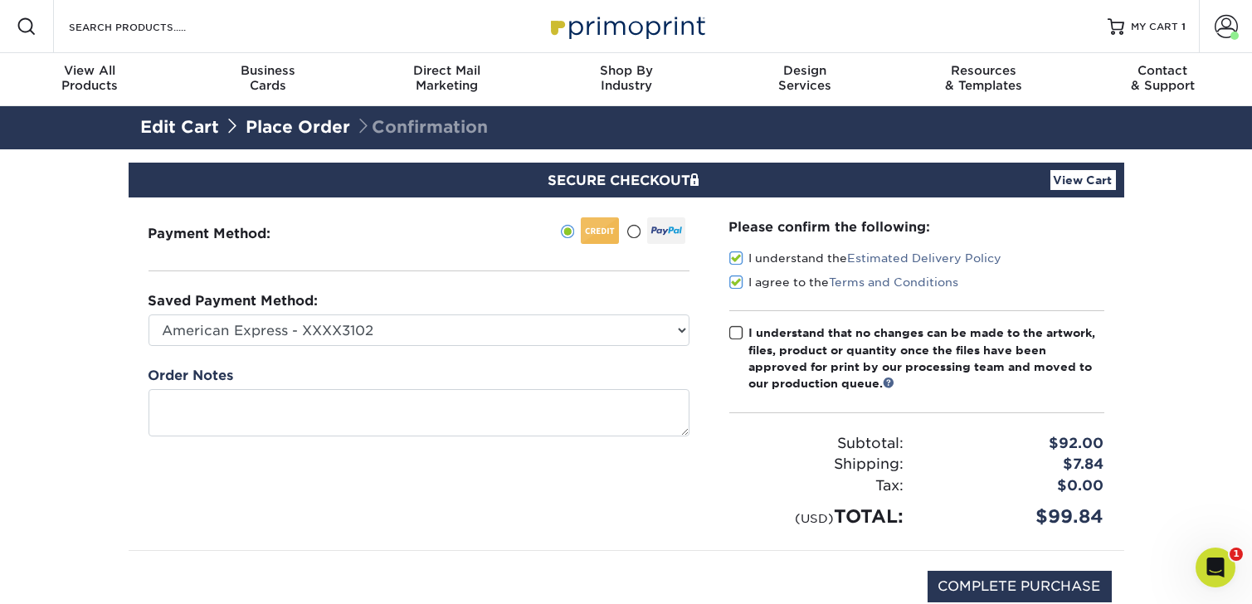
click at [0, 0] on input "I understand that no changes can be made to the artwork, files, product or quan…" at bounding box center [0, 0] width 0 height 0
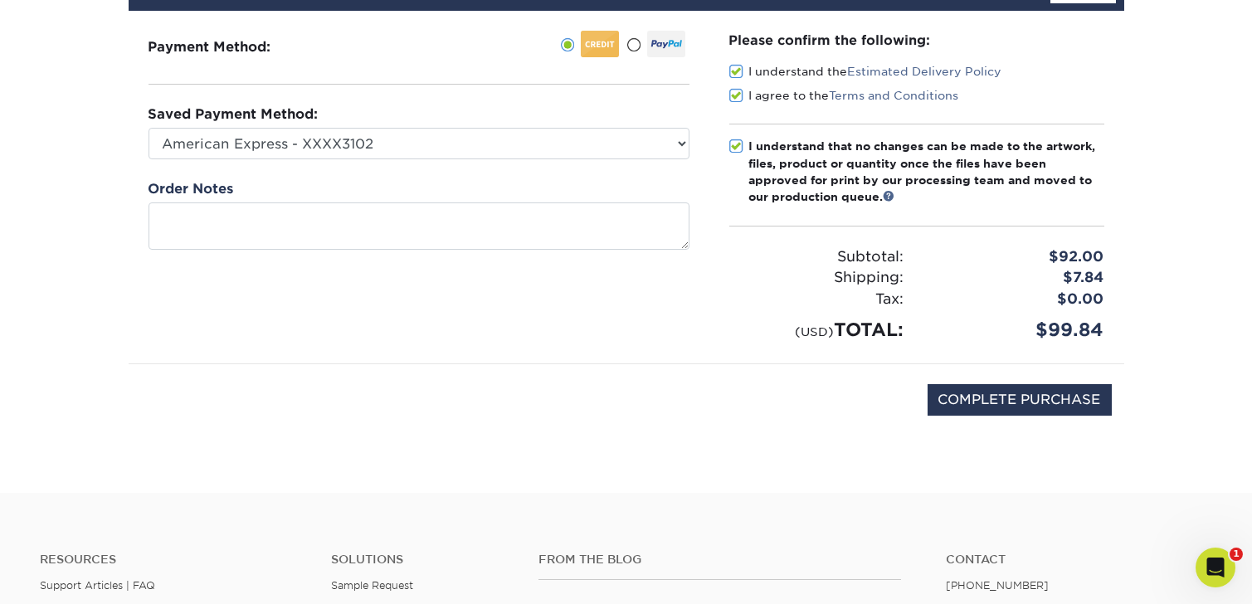
scroll to position [248, 0]
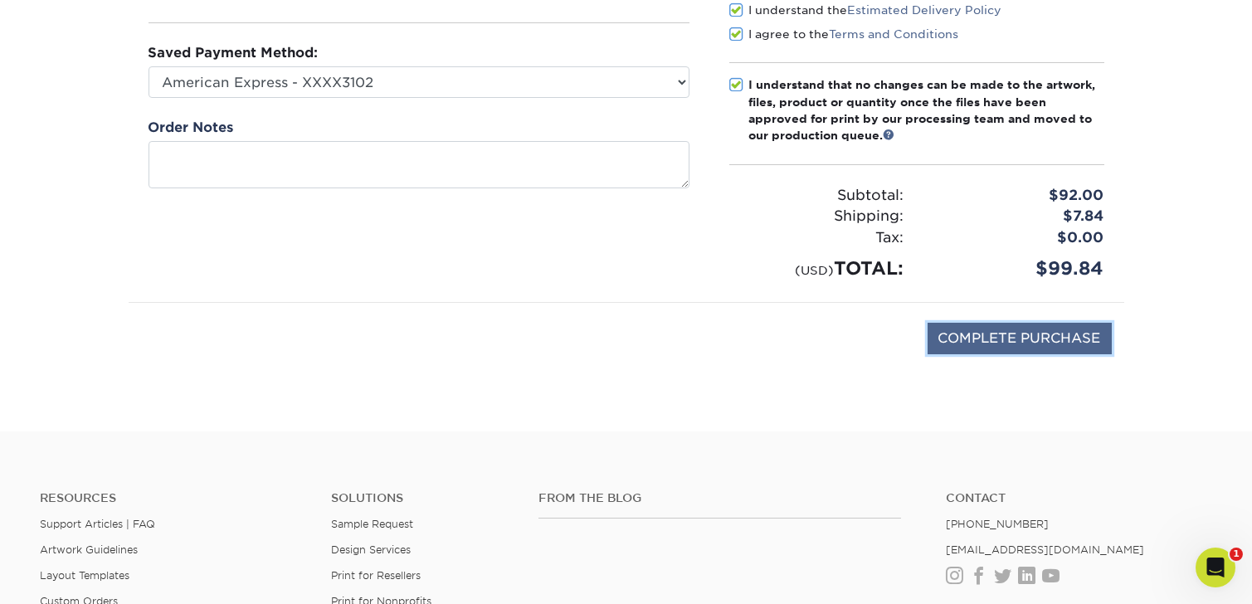
click at [997, 332] on input "COMPLETE PURCHASE" at bounding box center [1020, 339] width 184 height 32
type input "PROCESSING, PLEASE WAIT..."
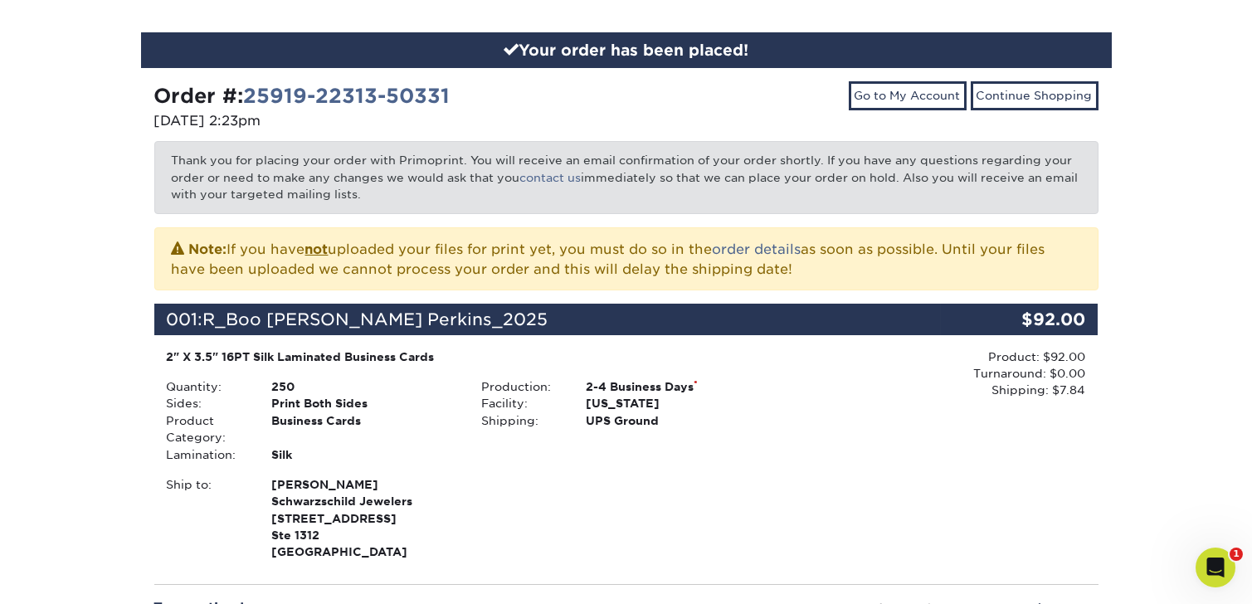
scroll to position [414, 0]
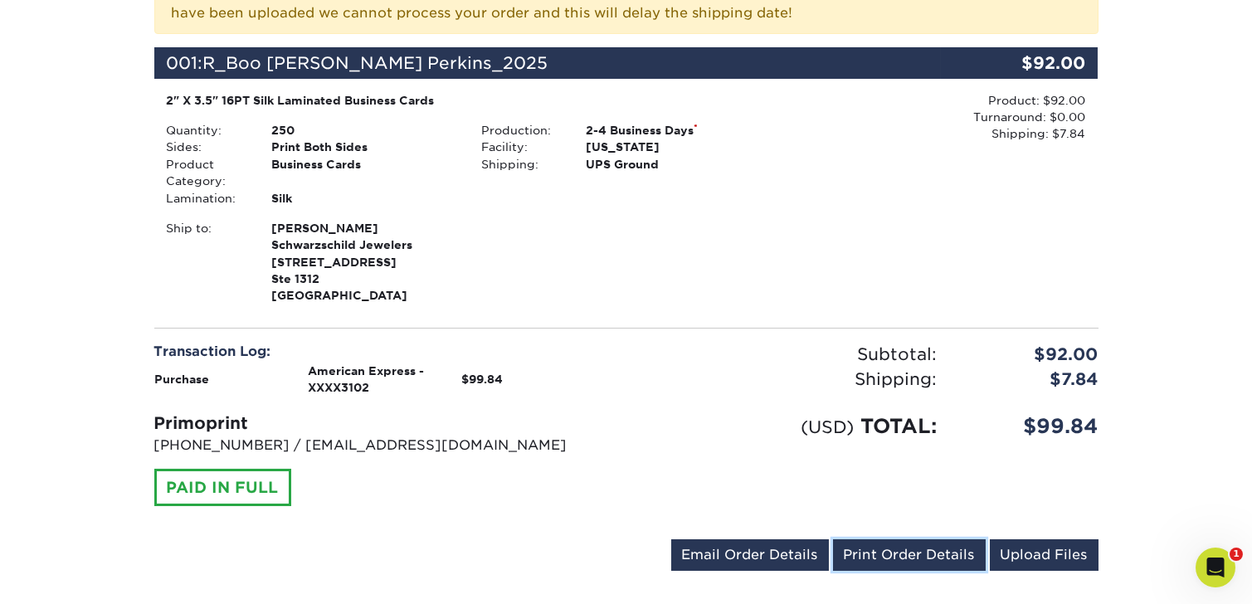
drag, startPoint x: 867, startPoint y: 552, endPoint x: 939, endPoint y: 533, distance: 73.9
click at [868, 552] on link "Print Order Details" at bounding box center [909, 555] width 153 height 32
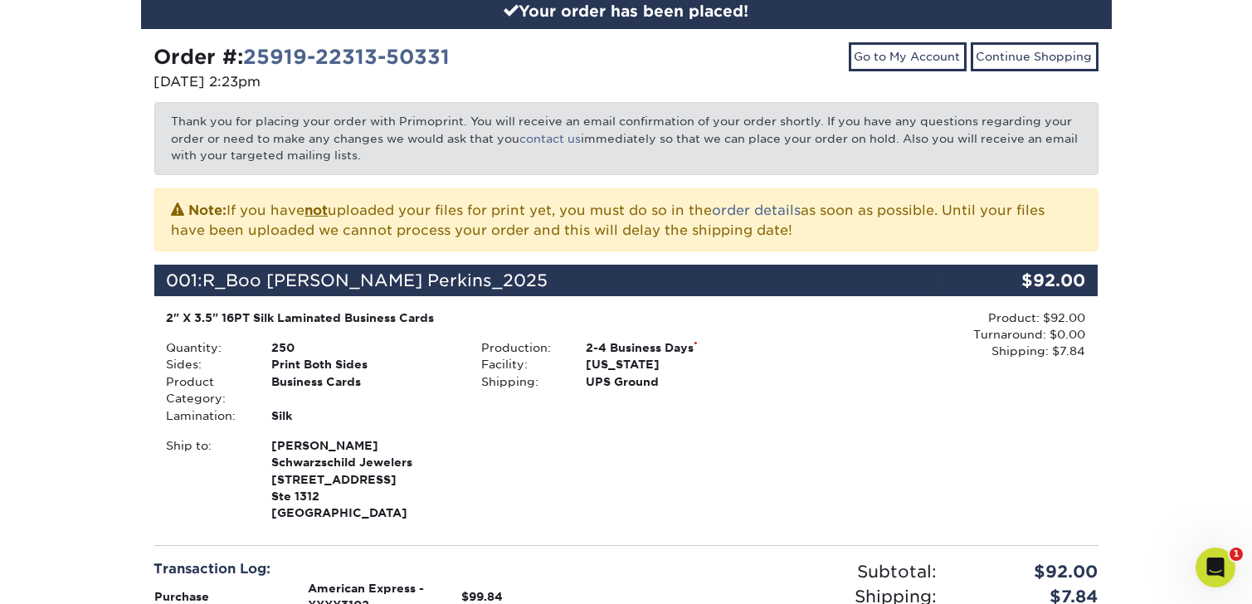
scroll to position [0, 0]
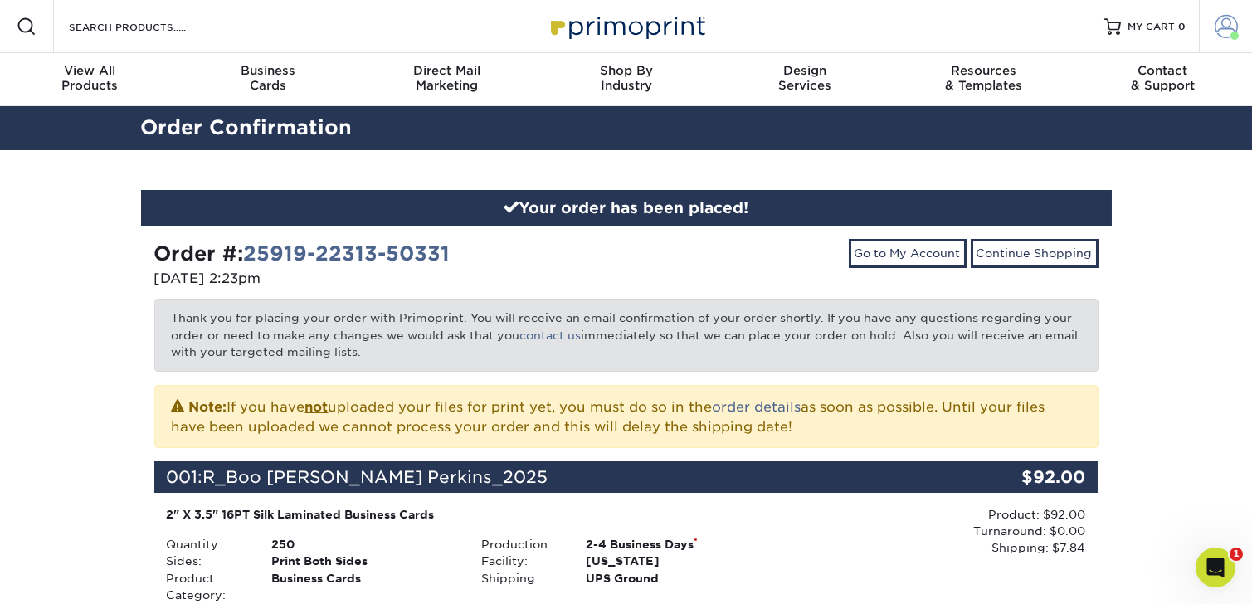
click at [1228, 32] on span at bounding box center [1226, 26] width 23 height 23
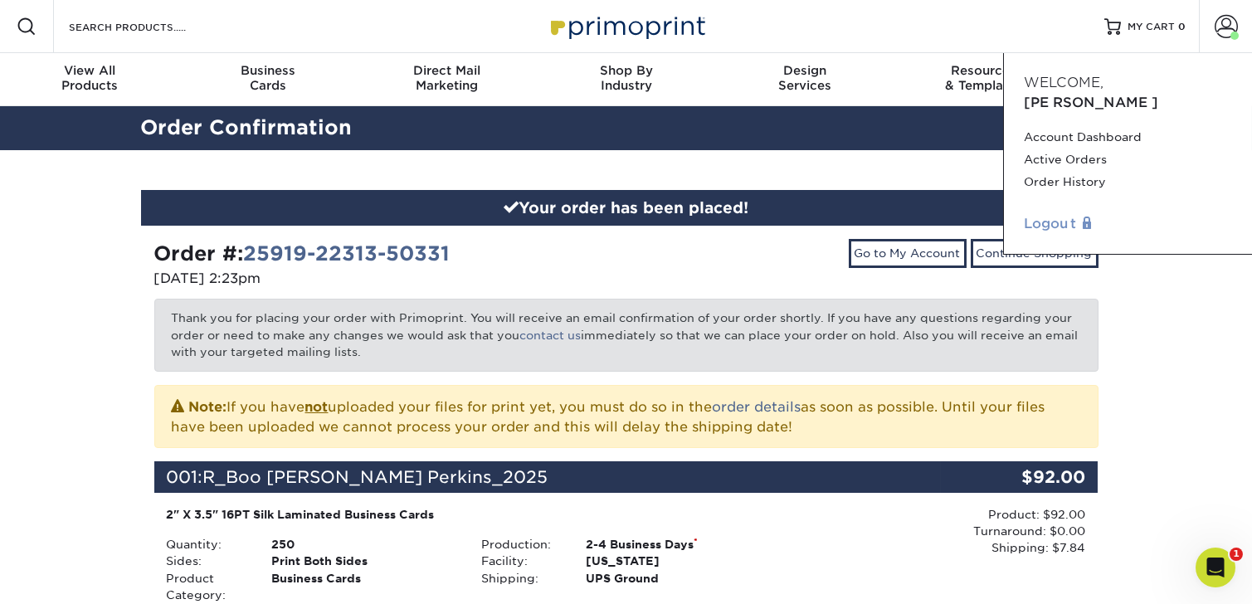
click at [1068, 214] on link "Logout" at bounding box center [1128, 224] width 208 height 20
